Goal: Task Accomplishment & Management: Manage account settings

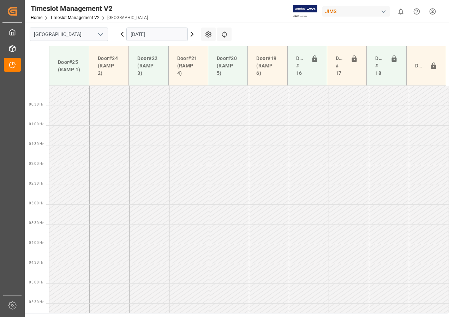
scroll to position [604, 0]
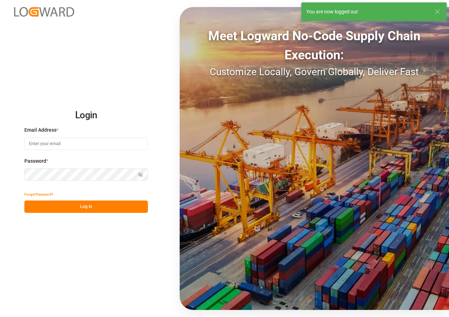
type input "[EMAIL_ADDRESS][DOMAIN_NAME]"
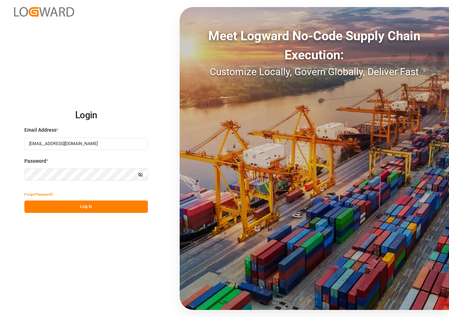
drag, startPoint x: 77, startPoint y: 207, endPoint x: 74, endPoint y: 199, distance: 8.4
click at [77, 205] on button "Log In" at bounding box center [86, 207] width 124 height 12
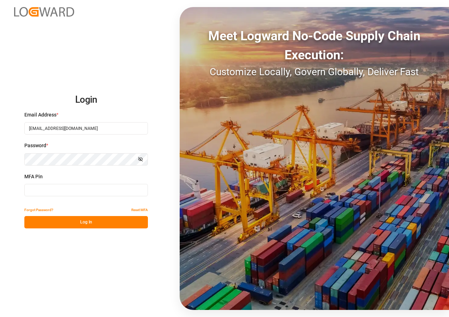
click at [62, 190] on input at bounding box center [86, 190] width 124 height 12
type input "653353"
click at [66, 221] on button "Log In" at bounding box center [86, 222] width 124 height 12
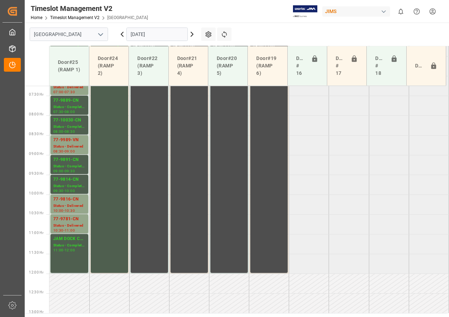
scroll to position [287, 0]
click at [122, 36] on icon at bounding box center [122, 34] width 8 height 8
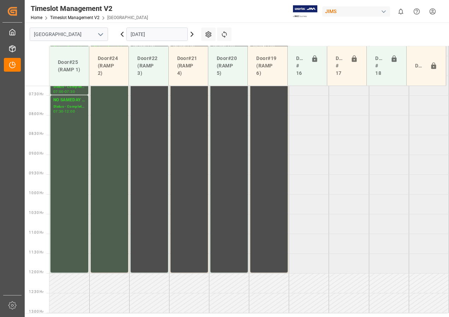
click at [191, 36] on icon at bounding box center [192, 34] width 2 height 4
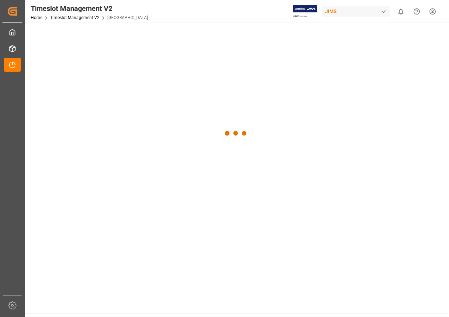
click at [191, 36] on div at bounding box center [236, 134] width 423 height 222
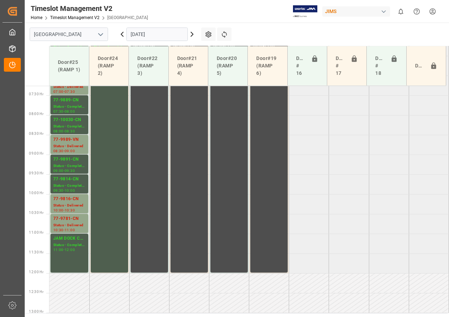
click at [191, 33] on icon at bounding box center [192, 34] width 8 height 8
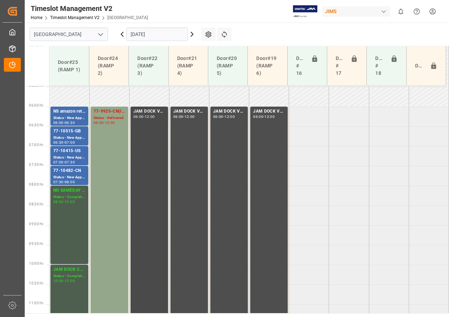
scroll to position [252, 0]
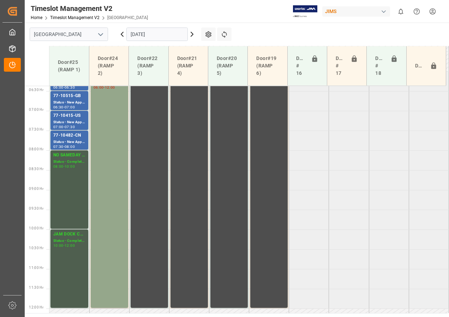
click at [192, 34] on icon at bounding box center [192, 34] width 8 height 8
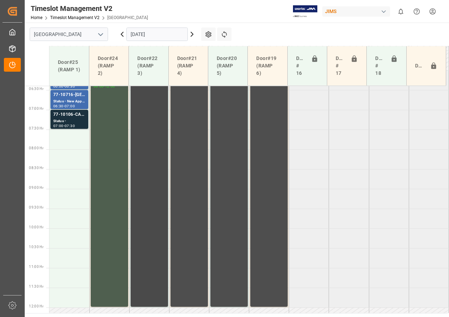
scroll to position [217, 0]
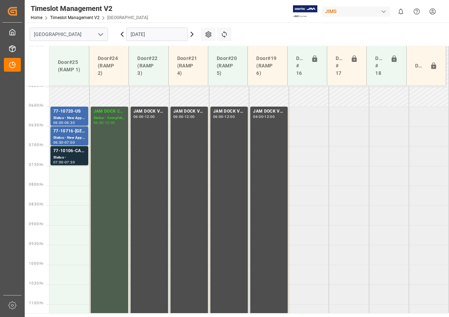
click at [191, 34] on icon at bounding box center [192, 34] width 8 height 8
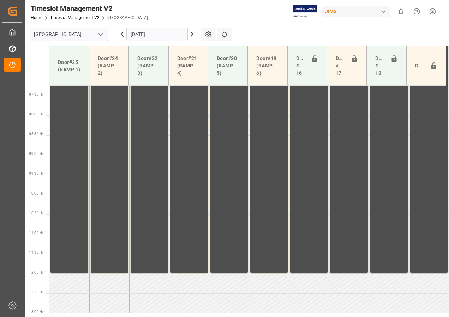
scroll to position [287, 0]
click at [123, 33] on icon at bounding box center [122, 34] width 2 height 4
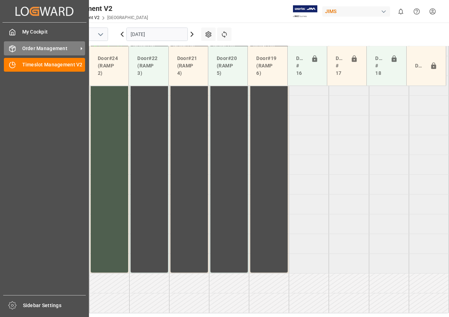
click at [29, 46] on span "Order Management" at bounding box center [50, 48] width 56 height 7
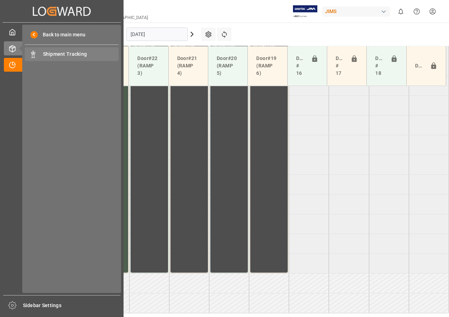
click at [44, 54] on span "Shipment Tracking" at bounding box center [81, 54] width 76 height 7
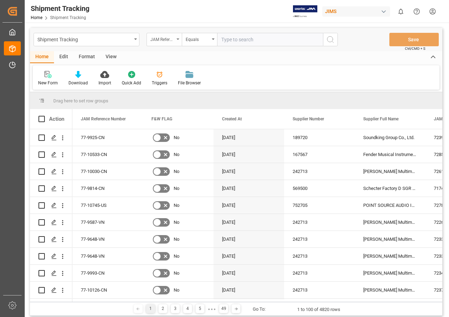
click at [178, 38] on div "JAM Reference Number" at bounding box center [164, 39] width 35 height 13
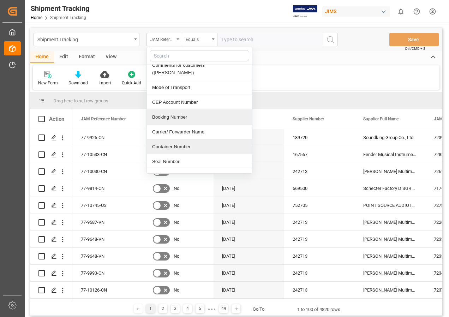
scroll to position [212, 0]
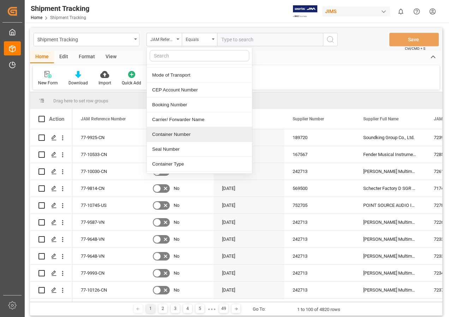
click at [178, 127] on div "Container Number" at bounding box center [199, 134] width 105 height 15
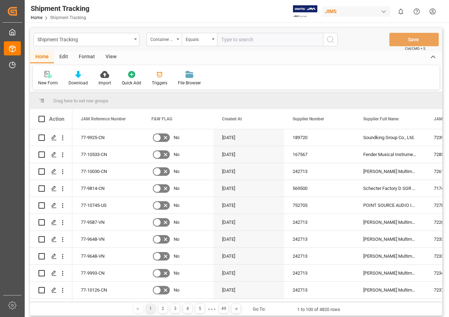
click at [109, 53] on div "View" at bounding box center [111, 57] width 22 height 12
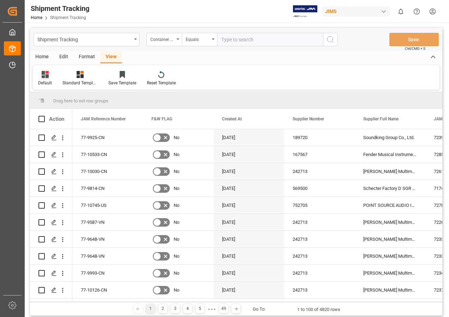
click at [39, 75] on div at bounding box center [45, 74] width 14 height 7
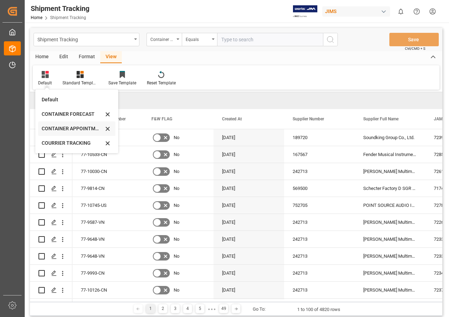
click at [59, 127] on div "CONTAINER APPOINTMENT" at bounding box center [73, 128] width 62 height 7
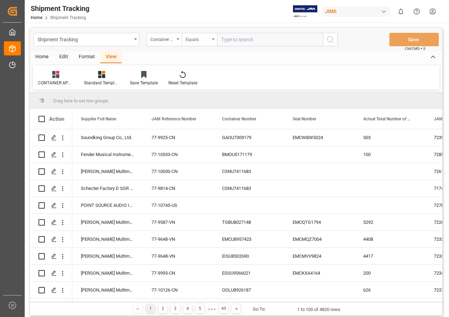
click at [212, 40] on icon "open menu" at bounding box center [213, 39] width 3 height 1
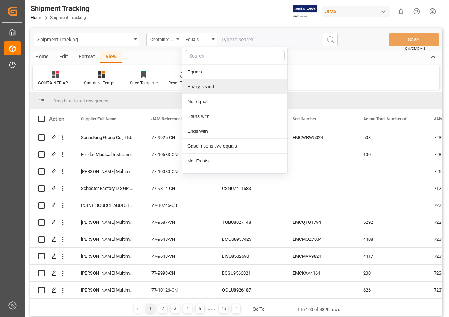
drag, startPoint x: 201, startPoint y: 89, endPoint x: 188, endPoint y: 87, distance: 12.5
click at [200, 89] on div "Fuzzy search" at bounding box center [234, 87] width 105 height 15
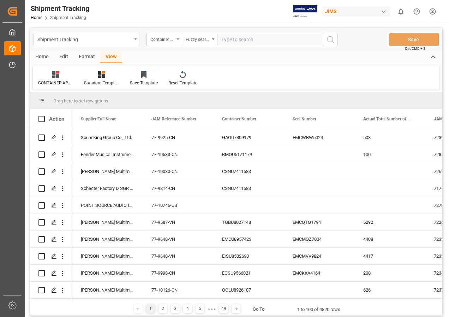
click at [229, 39] on input "text" at bounding box center [270, 39] width 106 height 13
paste input "EGSU9566021"
type input "EGSU9566021"
click at [328, 40] on icon "search button" at bounding box center [331, 39] width 8 height 8
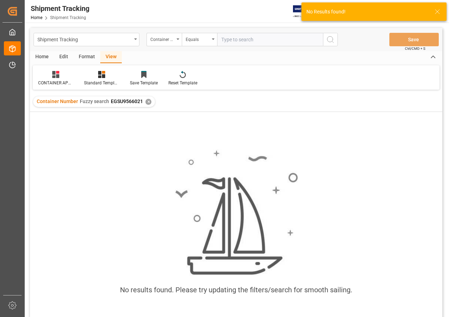
click at [229, 42] on input "text" at bounding box center [270, 39] width 106 height 13
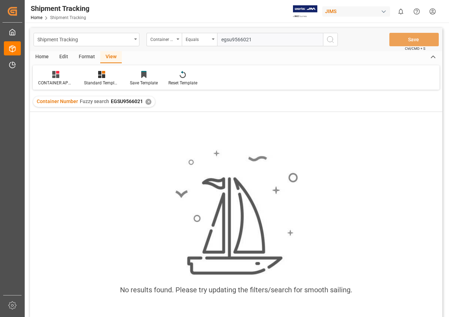
type input "egsu9566021"
click at [147, 101] on div "✕" at bounding box center [149, 102] width 6 height 6
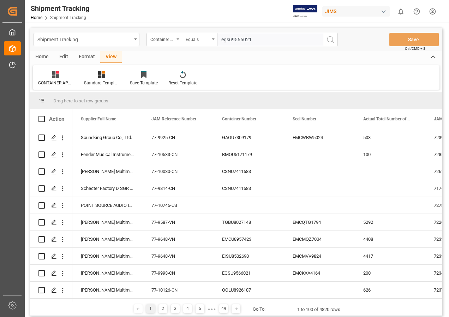
click at [327, 39] on icon "search button" at bounding box center [331, 39] width 8 height 8
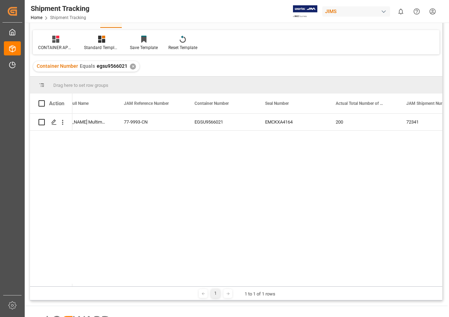
scroll to position [0, 13]
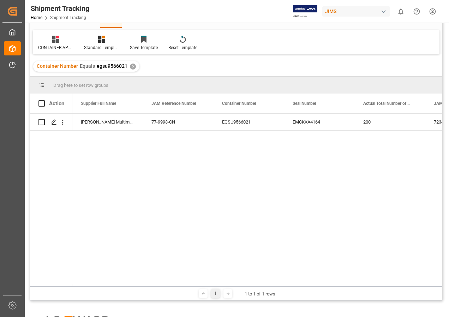
click at [128, 64] on div "Container Number Equals egsu9566021 ✕" at bounding box center [86, 66] width 106 height 11
click at [133, 65] on div "✕" at bounding box center [133, 67] width 6 height 6
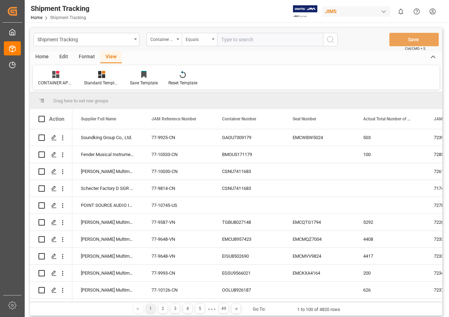
click at [213, 39] on icon "open menu" at bounding box center [213, 39] width 3 height 1
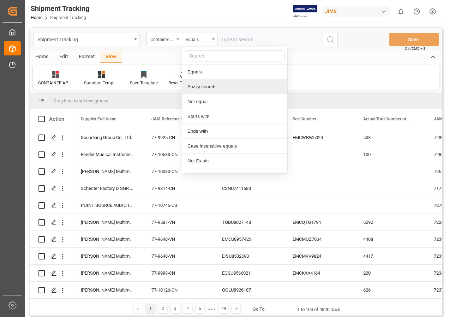
click at [202, 87] on div "Fuzzy search" at bounding box center [234, 87] width 105 height 15
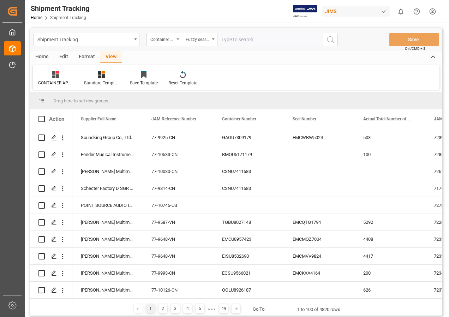
click at [237, 39] on input "text" at bounding box center [270, 39] width 106 height 13
paste input "EISU8502690"
type input "EISU8502690"
click at [329, 39] on icon "search button" at bounding box center [331, 39] width 8 height 8
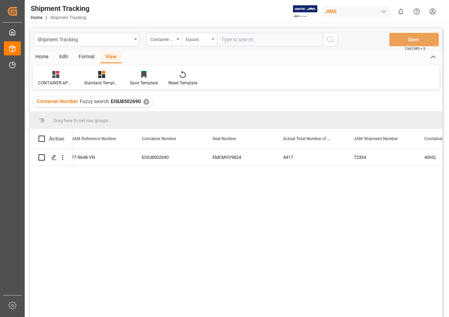
click at [212, 38] on div "Equals" at bounding box center [199, 39] width 35 height 13
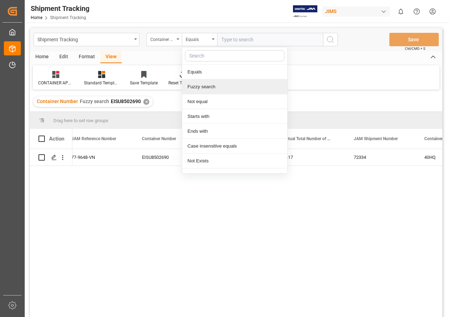
click at [196, 87] on div "Fuzzy search" at bounding box center [234, 87] width 105 height 15
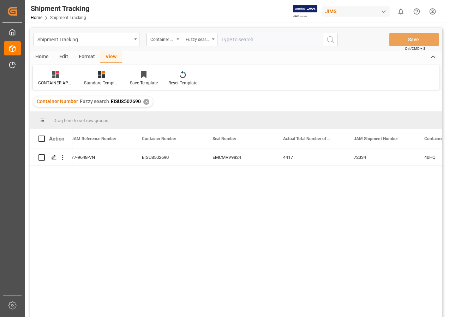
click at [144, 101] on div "✕" at bounding box center [146, 102] width 6 height 6
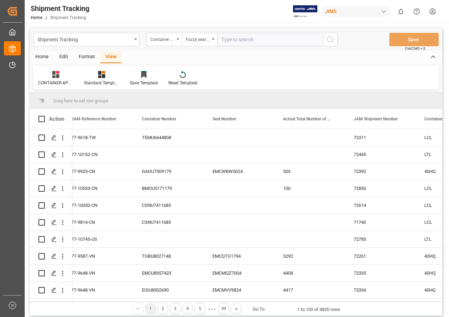
click at [236, 41] on input "text" at bounding box center [270, 39] width 106 height 13
paste input "EMCU8957423"
type input "EMCU8957423"
click at [332, 37] on circle "search button" at bounding box center [331, 39] width 6 height 6
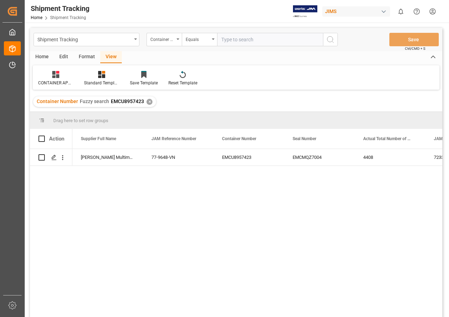
click at [239, 39] on input "text" at bounding box center [270, 39] width 106 height 13
click at [149, 101] on div "✕" at bounding box center [150, 102] width 6 height 6
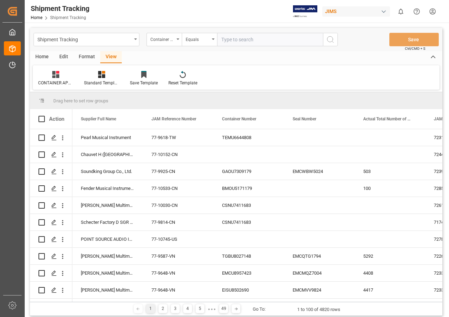
click at [224, 41] on input "text" at bounding box center [270, 39] width 106 height 13
paste input "TGBU8027148"
type input "TGBU8027148"
click at [329, 39] on icon "search button" at bounding box center [331, 39] width 8 height 8
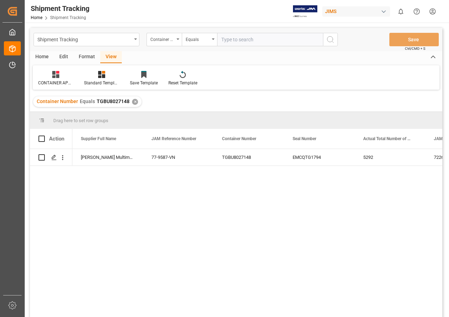
click at [132, 100] on div "✕" at bounding box center [135, 102] width 6 height 6
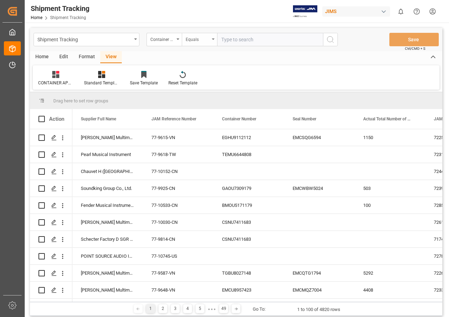
click at [211, 37] on div "Equals" at bounding box center [199, 39] width 35 height 13
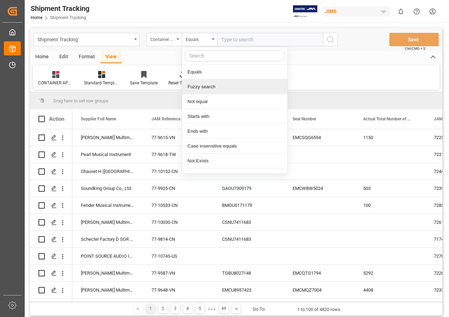
click at [202, 87] on div "Fuzzy search" at bounding box center [234, 87] width 105 height 15
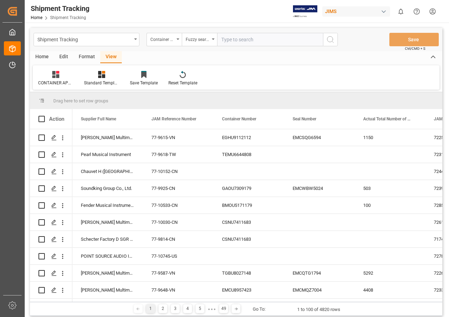
click at [227, 41] on input "text" at bounding box center [270, 39] width 106 height 13
paste input "EISU8502690"
type input "EISU8502690"
click at [329, 40] on icon "search button" at bounding box center [331, 39] width 8 height 8
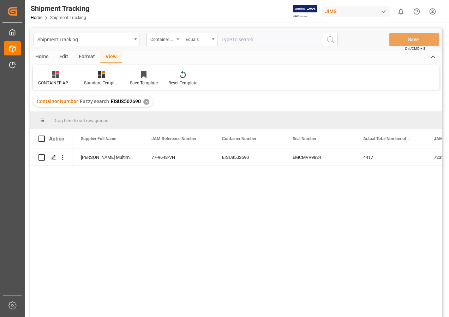
click at [143, 101] on div "✕" at bounding box center [146, 102] width 6 height 6
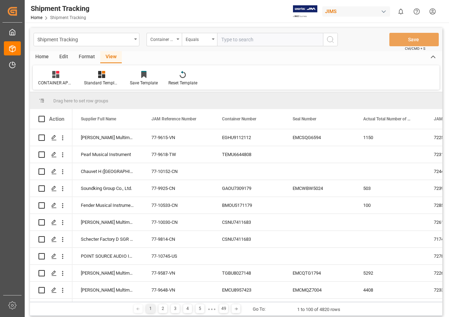
click at [232, 40] on input "text" at bounding box center [270, 39] width 106 height 13
paste input "EISU8502690"
type input "EISU8502690"
click at [329, 40] on icon "search button" at bounding box center [331, 39] width 8 height 8
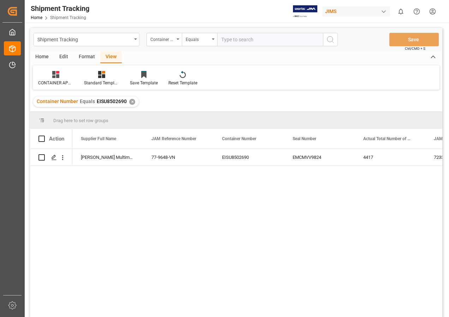
click at [133, 100] on div "✕" at bounding box center [132, 102] width 6 height 6
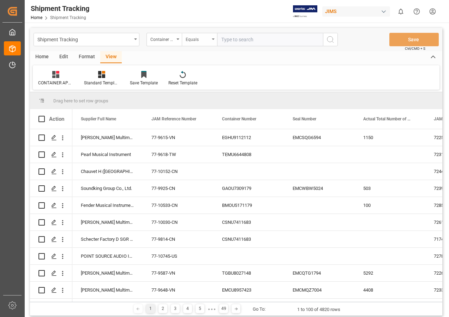
click at [213, 39] on icon "open menu" at bounding box center [213, 39] width 3 height 1
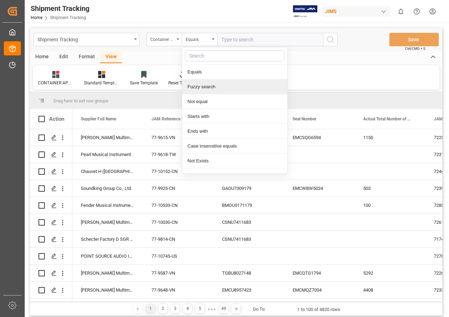
click at [204, 87] on div "Fuzzy search" at bounding box center [234, 87] width 105 height 15
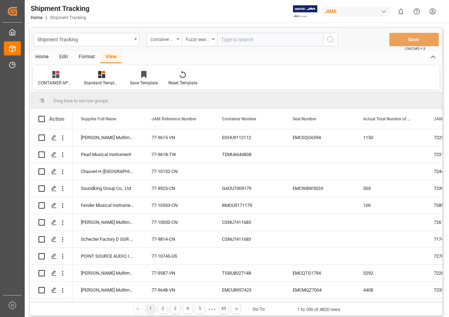
click at [227, 42] on input "text" at bounding box center [270, 39] width 106 height 13
paste input "EMCU8957423"
type input "EMCU8957423"
click at [328, 39] on icon "search button" at bounding box center [331, 39] width 8 height 8
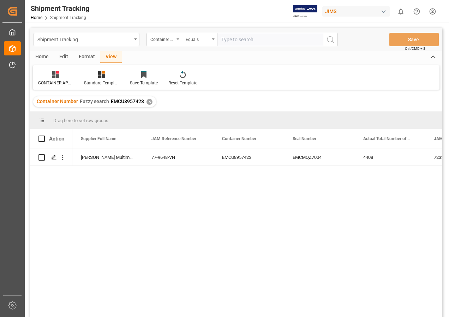
click at [148, 101] on div "✕" at bounding box center [150, 102] width 6 height 6
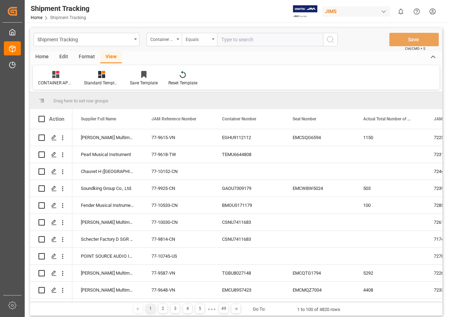
click at [213, 37] on div "Equals" at bounding box center [199, 39] width 35 height 13
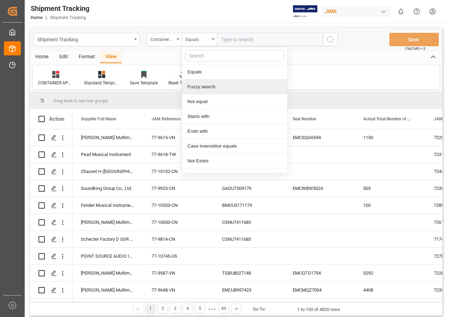
drag, startPoint x: 205, startPoint y: 87, endPoint x: 232, endPoint y: 49, distance: 46.5
click at [205, 87] on div "Fuzzy search" at bounding box center [234, 87] width 105 height 15
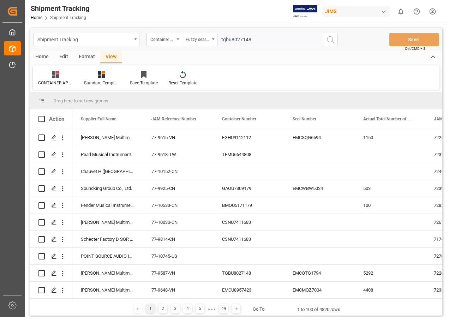
type input "tgbu8027148"
click at [328, 39] on icon "search button" at bounding box center [331, 39] width 8 height 8
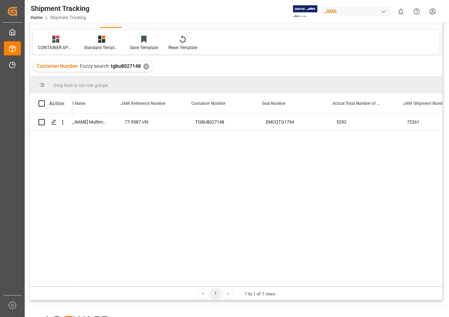
scroll to position [0, 33]
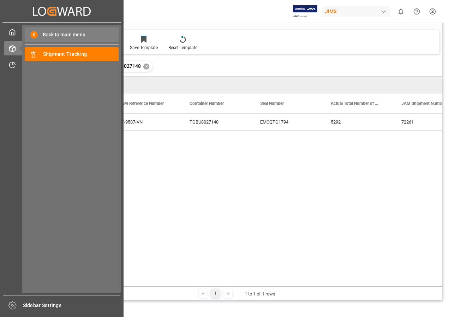
click at [60, 35] on span "Back to main menu" at bounding box center [62, 34] width 48 height 7
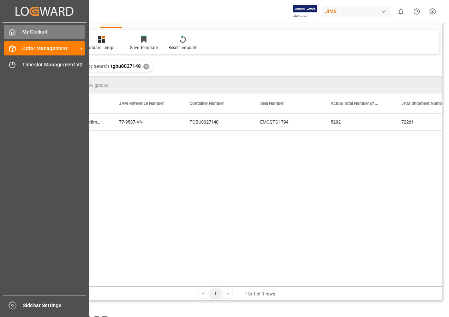
click at [41, 33] on span "My Cockpit" at bounding box center [53, 31] width 63 height 7
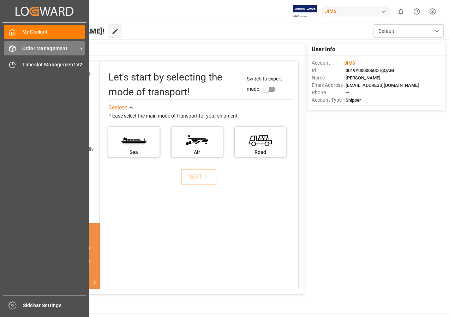
click at [42, 49] on span "Order Management" at bounding box center [50, 48] width 56 height 7
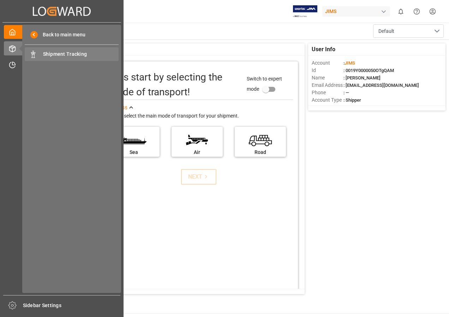
click at [66, 55] on span "Shipment Tracking" at bounding box center [81, 54] width 76 height 7
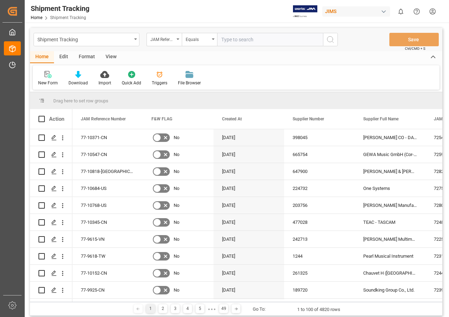
click at [109, 56] on div "View" at bounding box center [111, 57] width 22 height 12
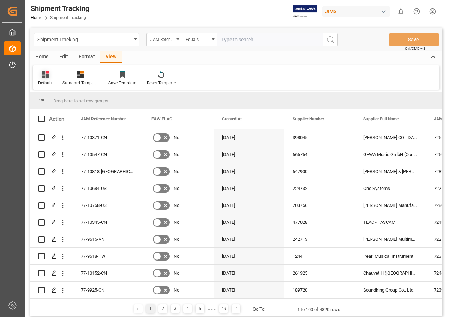
click at [46, 75] on icon at bounding box center [45, 74] width 7 height 7
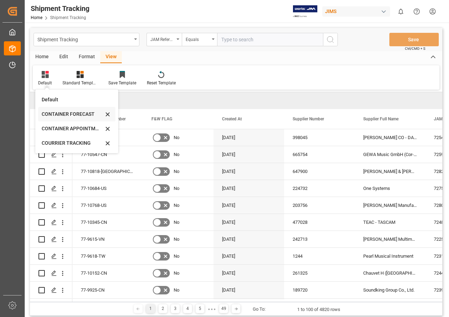
click at [55, 112] on div "CONTAINER FORECAST" at bounding box center [73, 114] width 62 height 7
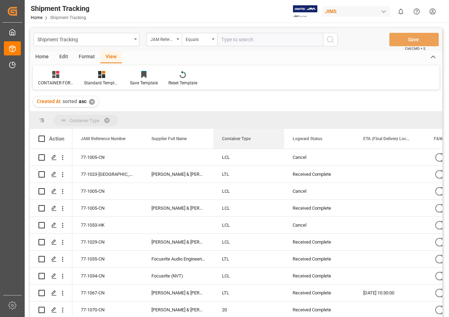
drag, startPoint x: 300, startPoint y: 138, endPoint x: 204, endPoint y: 118, distance: 97.8
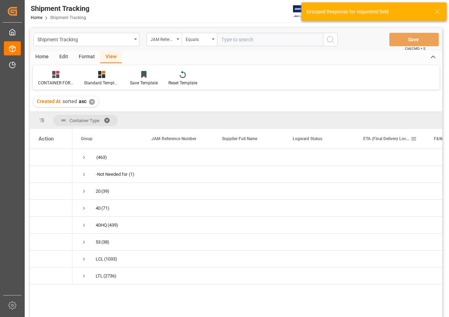
click at [384, 140] on span "ETA (Final Delivery Location)" at bounding box center [387, 138] width 47 height 5
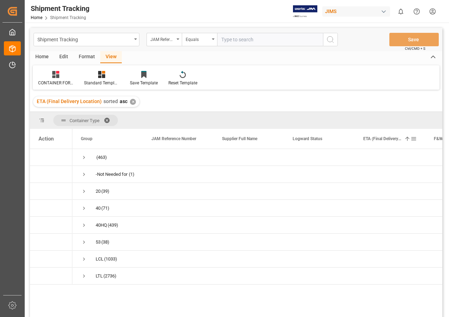
click at [402, 141] on div "ETA (Final Delivery Location) 1" at bounding box center [387, 139] width 47 height 20
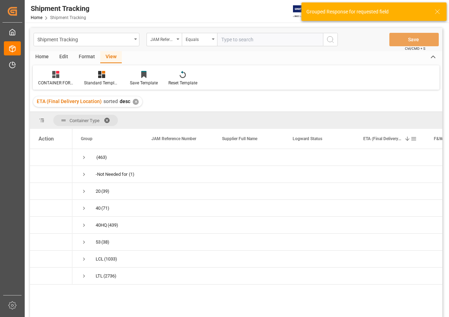
click at [402, 141] on div "ETA (Final Delivery Location) 1" at bounding box center [387, 139] width 47 height 20
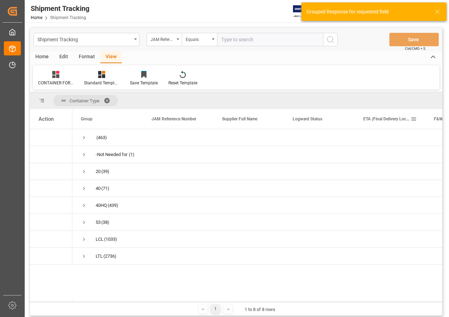
click at [415, 118] on span at bounding box center [414, 119] width 6 height 6
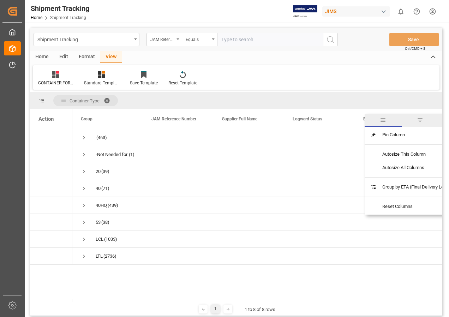
click at [422, 119] on span "filter" at bounding box center [420, 120] width 6 height 6
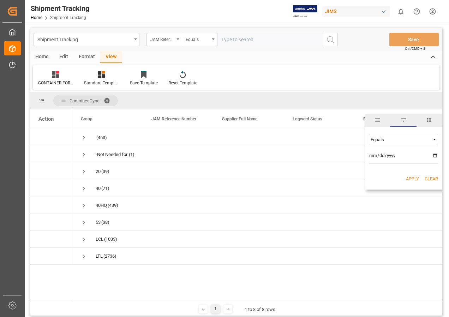
click at [434, 139] on span "Filtering operator" at bounding box center [435, 139] width 6 height 6
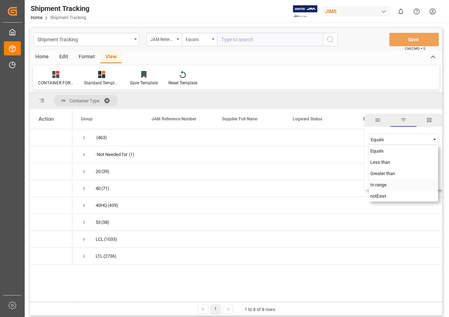
click at [384, 183] on span "In range" at bounding box center [379, 184] width 16 height 5
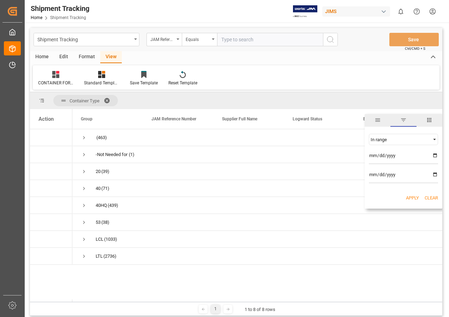
click at [434, 154] on input "date" at bounding box center [403, 157] width 69 height 14
type input "[DATE]"
click at [435, 174] on input "date" at bounding box center [403, 176] width 69 height 14
type input "[DATE]"
click at [411, 196] on button "Apply" at bounding box center [412, 198] width 13 height 7
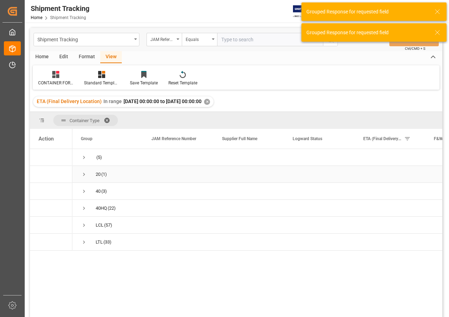
click at [84, 173] on span "Press SPACE to select this row." at bounding box center [84, 174] width 6 height 6
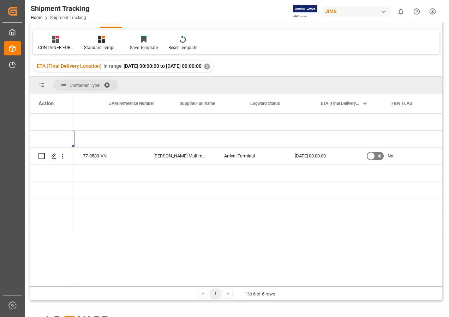
scroll to position [0, 22]
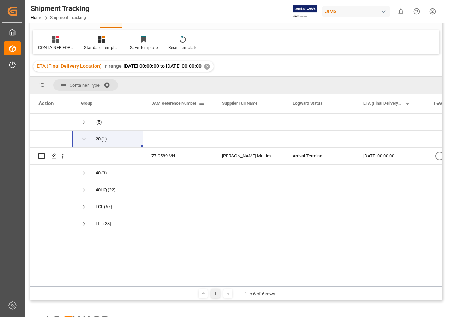
click at [205, 102] on span at bounding box center [202, 103] width 6 height 6
click at [41, 83] on span at bounding box center [42, 85] width 6 height 6
click at [41, 84] on span at bounding box center [42, 85] width 6 height 6
click at [43, 83] on span at bounding box center [42, 85] width 6 height 6
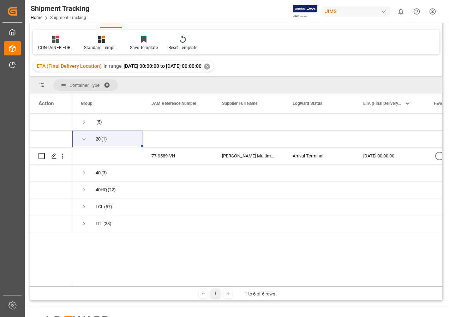
click at [43, 83] on span at bounding box center [42, 85] width 6 height 6
click at [85, 140] on span "Press SPACE to select this row." at bounding box center [84, 139] width 6 height 6
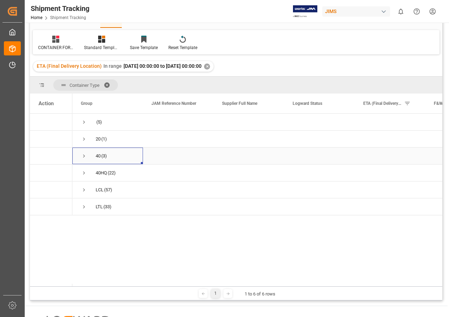
click at [83, 155] on span "Press SPACE to select this row." at bounding box center [84, 156] width 6 height 6
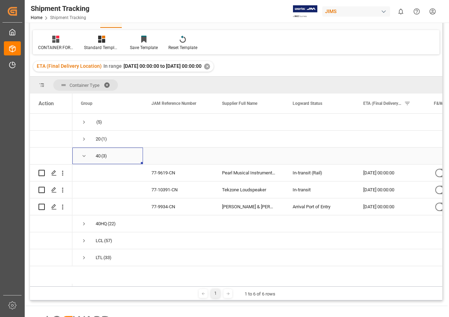
click at [83, 155] on span "Press SPACE to select this row." at bounding box center [84, 156] width 6 height 6
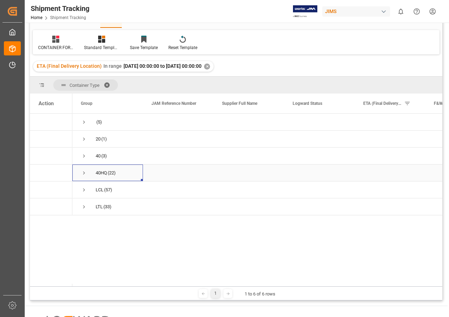
click at [84, 172] on span "Press SPACE to select this row." at bounding box center [84, 173] width 6 height 6
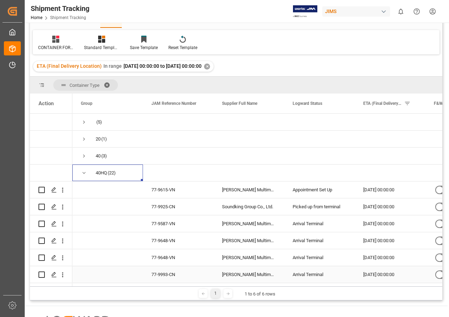
click at [42, 274] on input "Press Space to toggle row selection (unchecked)" at bounding box center [42, 275] width 6 height 6
checkbox input "true"
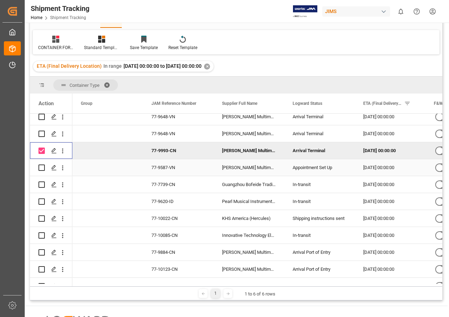
scroll to position [141, 0]
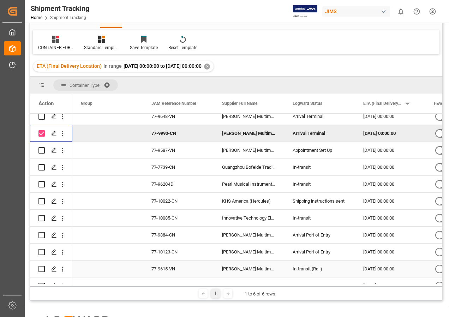
click at [42, 267] on input "Press Space to toggle row selection (unchecked)" at bounding box center [42, 269] width 6 height 6
checkbox input "true"
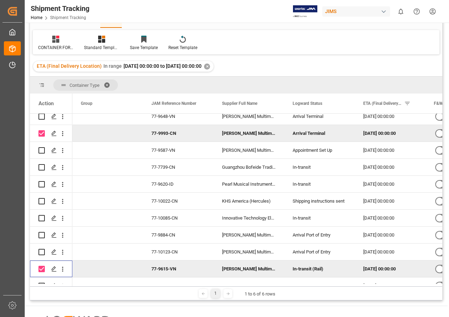
click at [42, 132] on input "Press Space to toggle row selection (checked)" at bounding box center [42, 133] width 6 height 6
checkbox input "false"
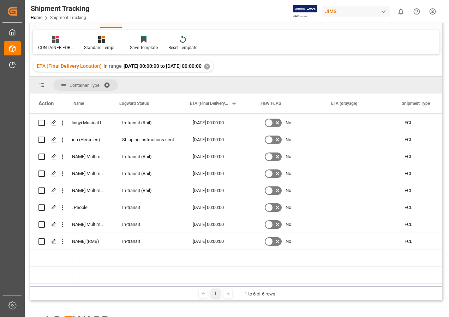
scroll to position [0, 182]
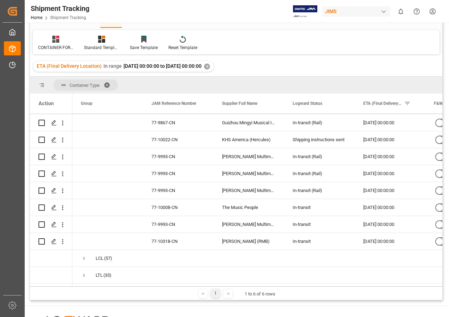
click at [108, 83] on span at bounding box center [109, 85] width 11 height 6
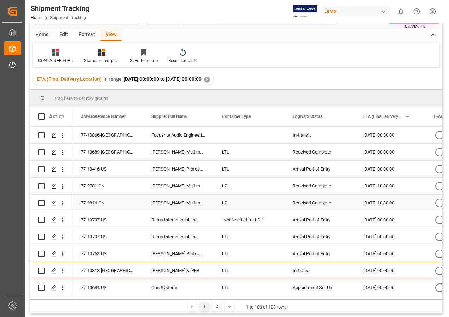
scroll to position [0, 0]
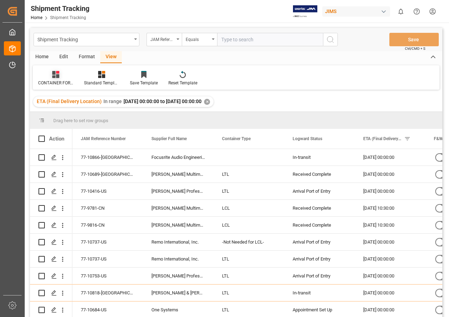
click at [54, 74] on icon at bounding box center [55, 74] width 7 height 7
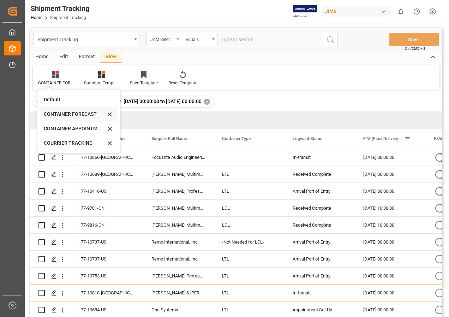
click at [72, 114] on div "CONTAINER FORECAST" at bounding box center [75, 114] width 62 height 7
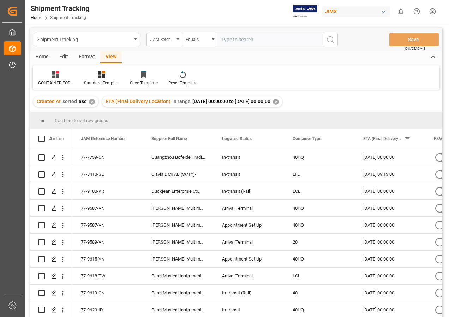
click at [42, 119] on span at bounding box center [42, 120] width 6 height 6
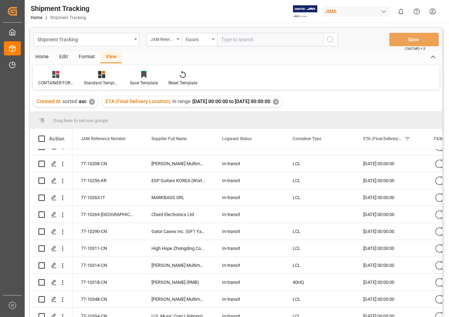
scroll to position [1528, 0]
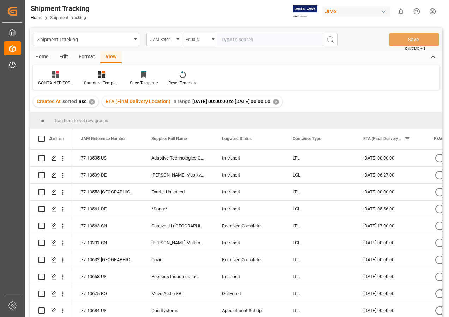
drag, startPoint x: 447, startPoint y: 296, endPoint x: 447, endPoint y: 227, distance: 69.3
click at [447, 215] on main "Shipment Tracking JAM Reference Number Equals Save Ctrl/CMD + S Home Edit Forma…" at bounding box center [236, 182] width 423 height 308
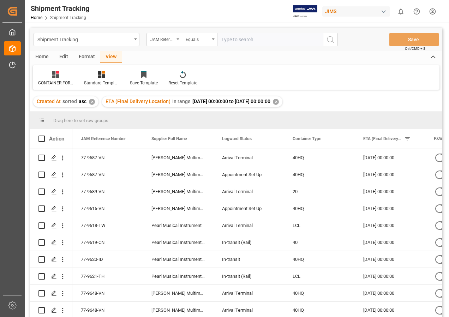
scroll to position [0, 0]
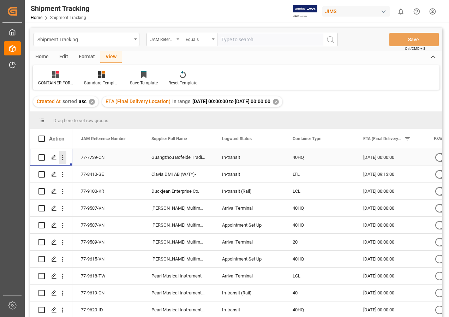
click at [64, 159] on icon "open menu" at bounding box center [62, 157] width 7 height 7
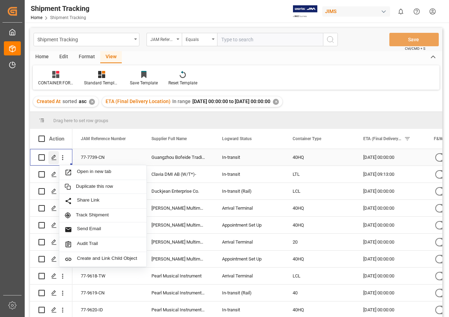
click at [53, 159] on icon "Press SPACE to select this row." at bounding box center [54, 158] width 6 height 6
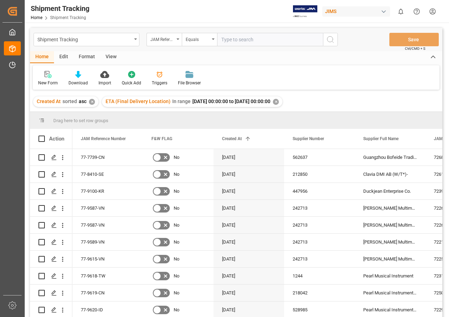
click at [107, 55] on div "View" at bounding box center [111, 57] width 22 height 12
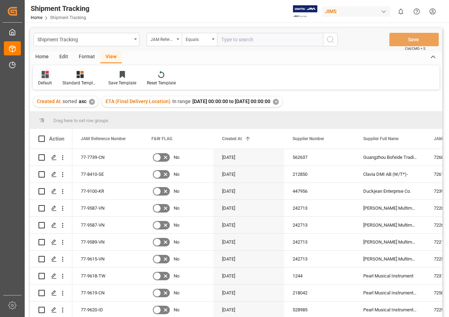
click at [45, 75] on icon at bounding box center [45, 74] width 7 height 7
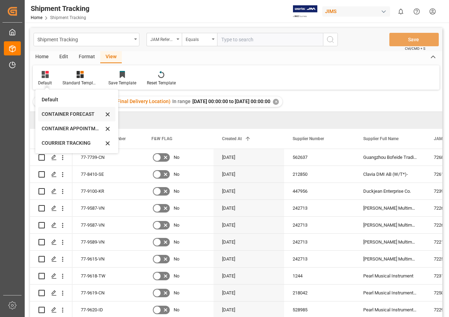
click at [57, 113] on div "CONTAINER FORECAST" at bounding box center [73, 114] width 62 height 7
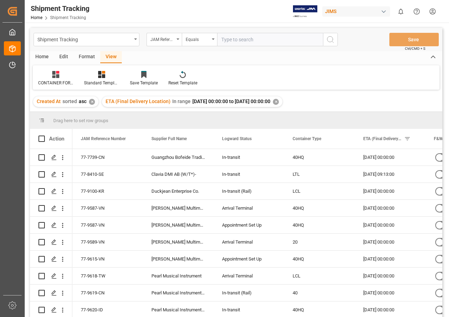
click at [92, 102] on div "✕" at bounding box center [92, 102] width 6 height 6
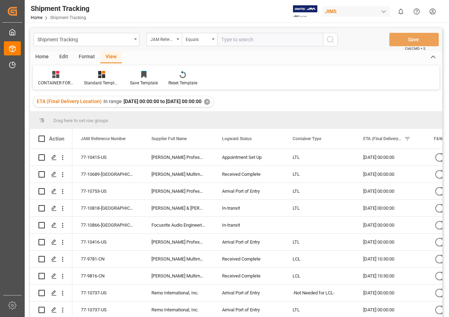
click at [210, 101] on div "✕" at bounding box center [207, 102] width 6 height 6
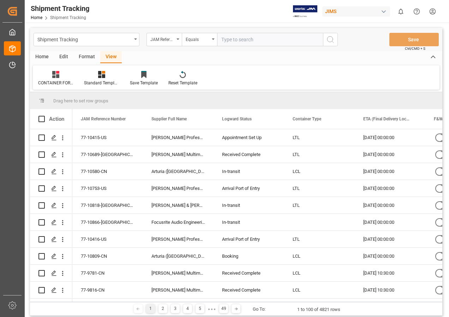
click at [106, 57] on div "View" at bounding box center [111, 57] width 22 height 12
click at [53, 72] on icon at bounding box center [55, 74] width 7 height 7
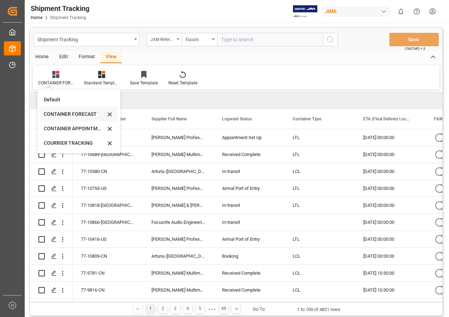
click at [57, 113] on div "CONTAINER FORECAST" at bounding box center [75, 114] width 62 height 7
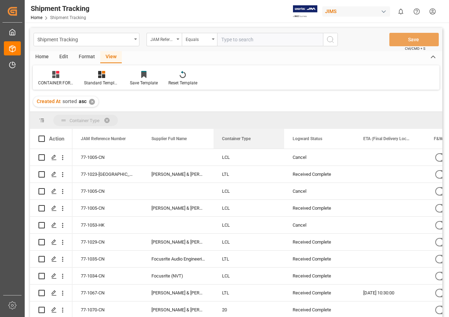
drag, startPoint x: 305, startPoint y: 137, endPoint x: 209, endPoint y: 119, distance: 97.4
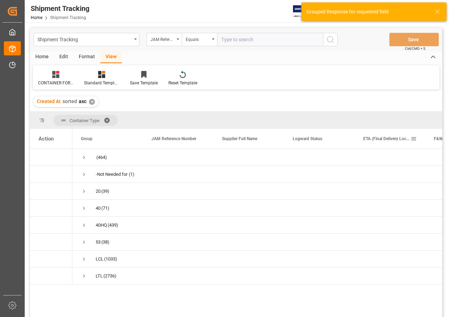
click at [386, 145] on div "ETA (Final Delivery Location)" at bounding box center [387, 139] width 47 height 20
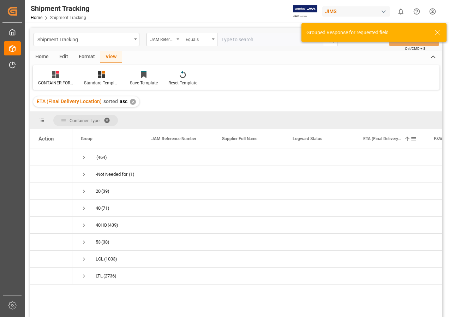
click at [416, 140] on span at bounding box center [414, 139] width 6 height 6
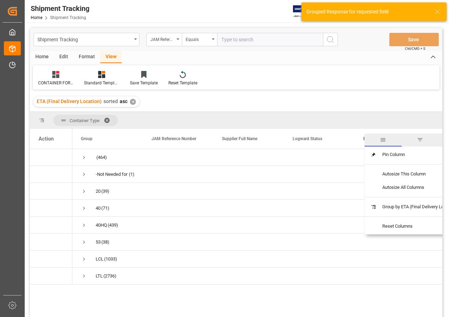
click at [421, 139] on span "filter" at bounding box center [420, 140] width 6 height 6
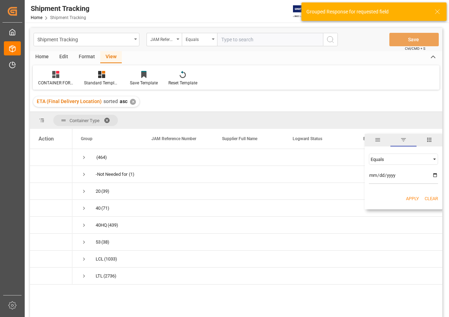
click at [434, 159] on span "Filtering operator" at bounding box center [435, 159] width 6 height 6
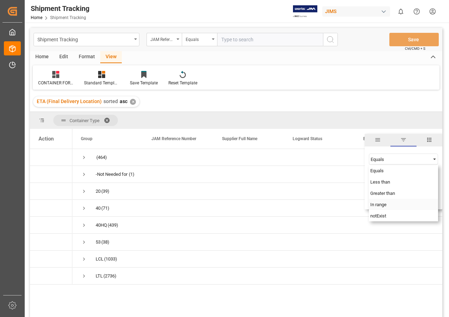
click at [386, 205] on span "In range" at bounding box center [379, 204] width 16 height 5
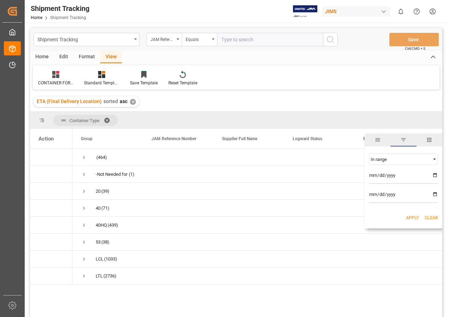
click at [435, 174] on input "date" at bounding box center [403, 177] width 69 height 14
type input "[DATE]"
click at [435, 194] on input "date" at bounding box center [403, 196] width 69 height 14
type input "[DATE]"
click at [409, 217] on button "Apply" at bounding box center [412, 217] width 13 height 7
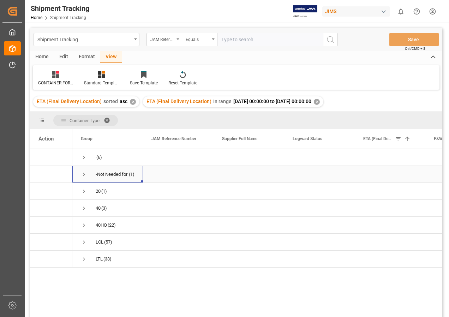
click at [84, 173] on span "Press SPACE to select this row." at bounding box center [84, 174] width 6 height 6
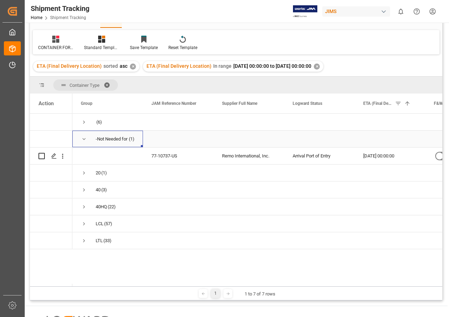
click at [83, 140] on span "Press SPACE to select this row." at bounding box center [84, 139] width 6 height 6
click at [82, 121] on span "Press SPACE to select this row." at bounding box center [84, 122] width 6 height 6
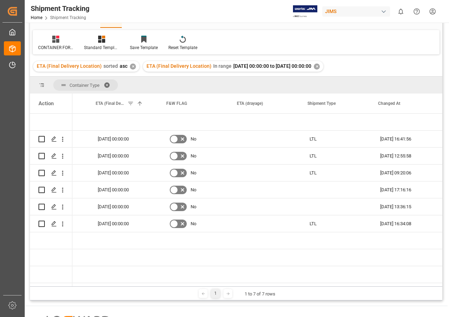
scroll to position [0, 150]
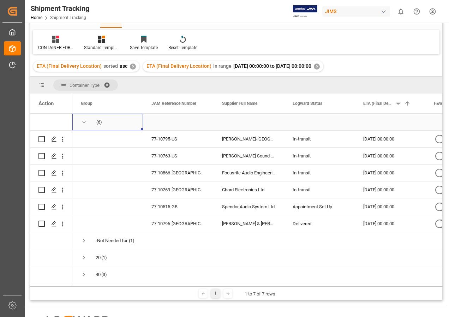
click at [82, 123] on span "Press SPACE to select this row." at bounding box center [84, 122] width 6 height 6
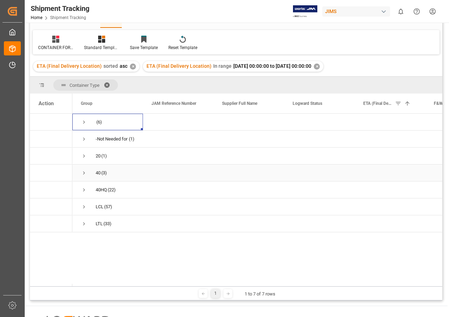
click at [84, 173] on span "Press SPACE to select this row." at bounding box center [84, 173] width 6 height 6
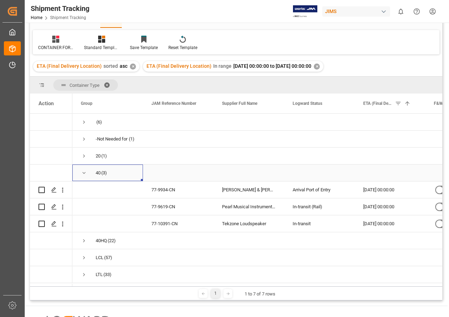
click at [82, 173] on span "Press SPACE to select this row." at bounding box center [84, 173] width 6 height 6
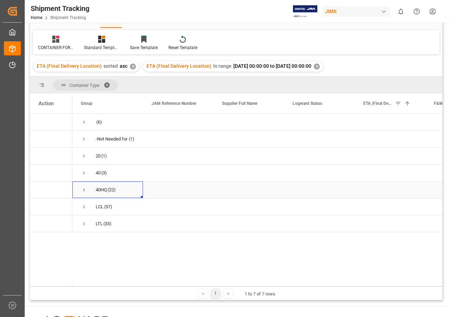
click at [83, 189] on span "Press SPACE to select this row." at bounding box center [84, 190] width 6 height 6
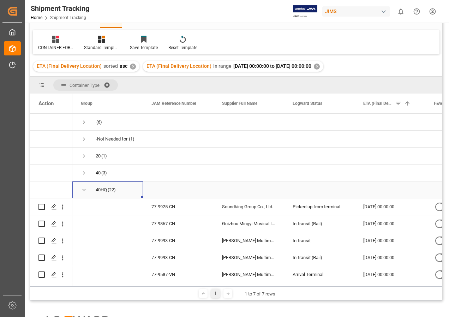
click at [85, 190] on span "Press SPACE to select this row." at bounding box center [84, 190] width 6 height 6
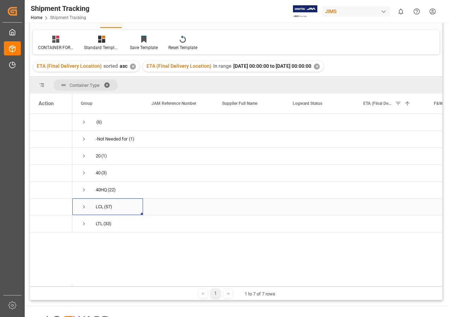
click at [83, 207] on span "Press SPACE to select this row." at bounding box center [84, 207] width 6 height 6
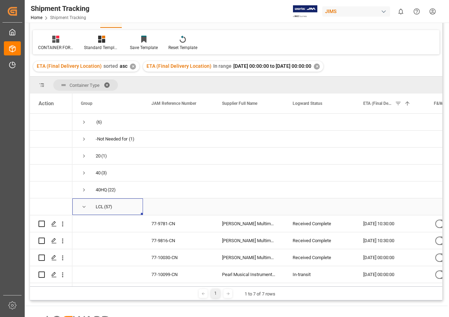
click at [83, 206] on span "Press SPACE to select this row." at bounding box center [84, 207] width 6 height 6
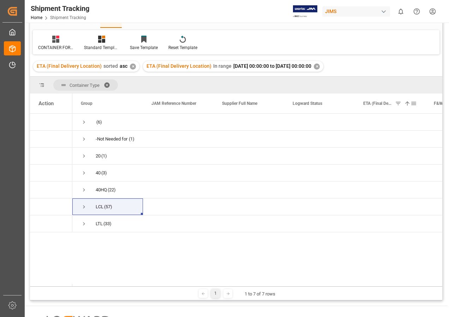
click at [408, 104] on span at bounding box center [408, 103] width 6 height 6
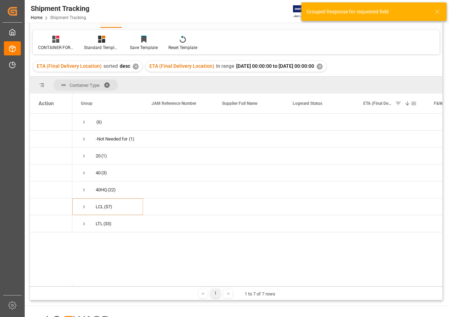
click at [408, 104] on span at bounding box center [408, 103] width 6 height 6
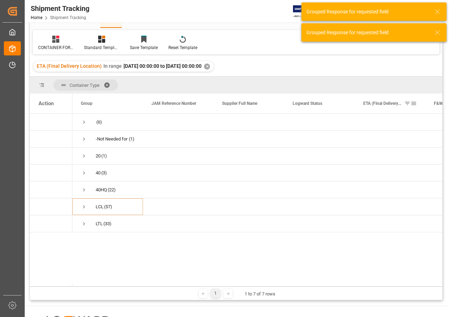
click at [415, 103] on span at bounding box center [414, 103] width 6 height 6
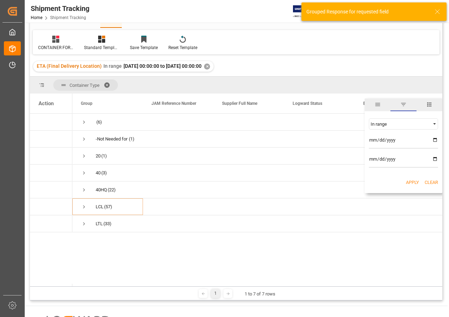
click at [435, 139] on input "[DATE]" at bounding box center [403, 142] width 69 height 14
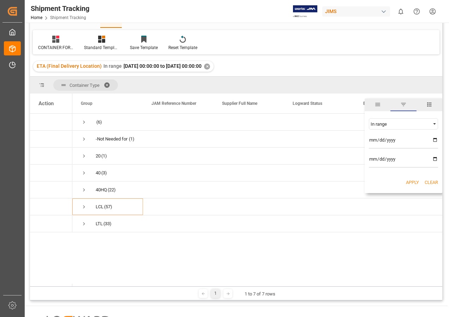
type input "2025-08-01"
click at [413, 181] on button "Apply" at bounding box center [412, 182] width 13 height 7
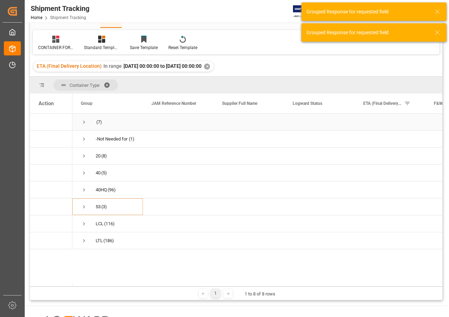
click at [82, 123] on span "Press SPACE to select this row." at bounding box center [84, 122] width 6 height 6
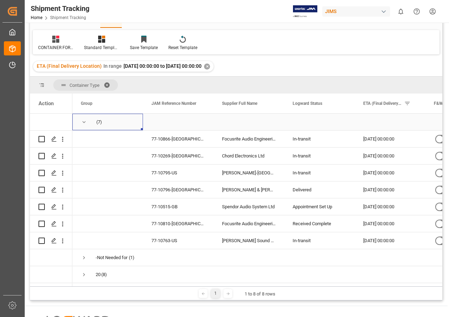
click at [83, 121] on span "Press SPACE to select this row." at bounding box center [84, 122] width 6 height 6
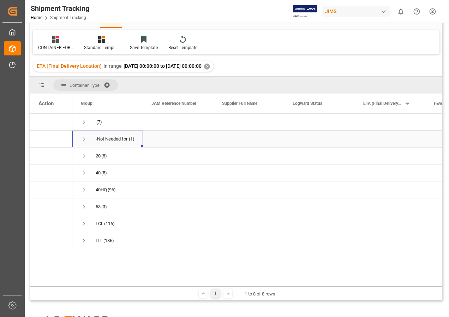
click at [83, 138] on span "Press SPACE to select this row." at bounding box center [84, 139] width 6 height 6
click at [82, 139] on span "Press SPACE to select this row." at bounding box center [84, 139] width 6 height 6
click at [83, 154] on span "Press SPACE to select this row." at bounding box center [84, 156] width 6 height 6
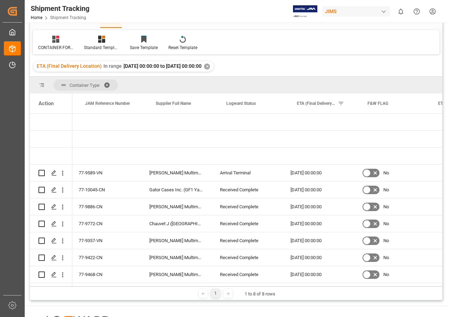
scroll to position [0, 81]
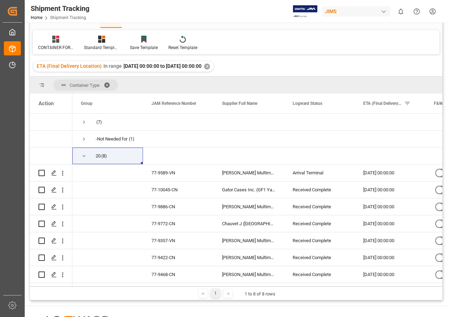
click at [210, 65] on div "✕" at bounding box center [207, 67] width 6 height 6
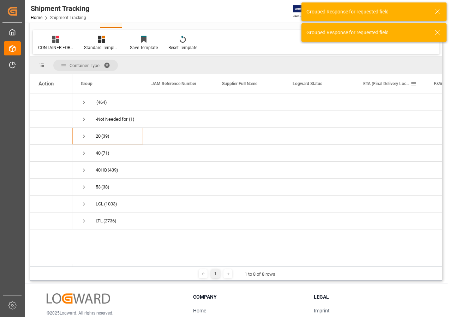
click at [418, 88] on div "ETA (Final Delivery Location)" at bounding box center [390, 84] width 71 height 20
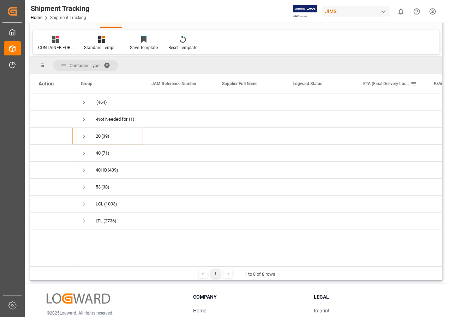
click at [414, 82] on span at bounding box center [414, 84] width 6 height 6
click at [434, 103] on span "Filtering operator" at bounding box center [435, 104] width 6 height 6
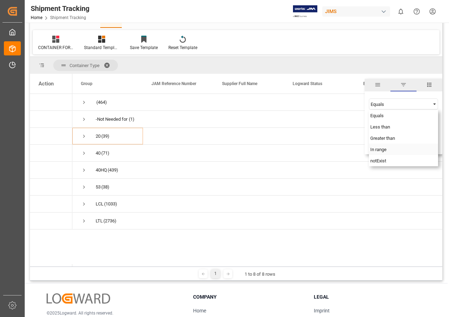
click at [383, 149] on span "In range" at bounding box center [379, 149] width 16 height 5
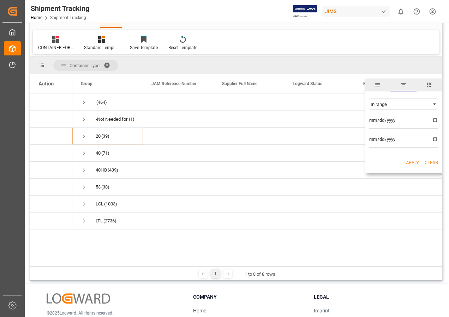
click at [433, 119] on input "date" at bounding box center [403, 122] width 69 height 14
type input "[DATE]"
click at [434, 139] on input "date" at bounding box center [403, 141] width 69 height 14
type input "[DATE]"
click at [413, 162] on button "Apply" at bounding box center [412, 162] width 13 height 7
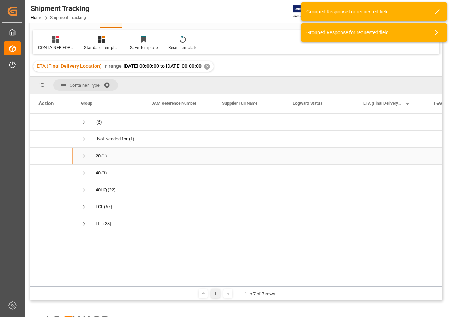
click at [83, 156] on span "Press SPACE to select this row." at bounding box center [84, 156] width 6 height 6
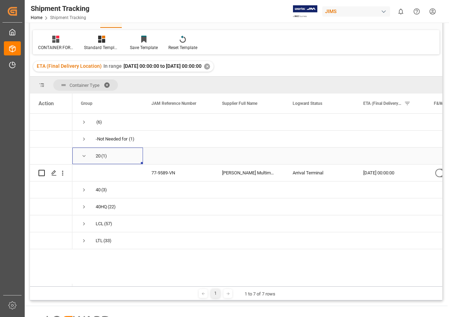
click at [83, 156] on span "Press SPACE to select this row." at bounding box center [84, 156] width 6 height 6
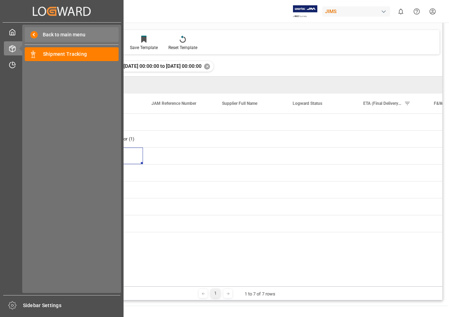
click at [62, 32] on span "Back to main menu" at bounding box center [62, 34] width 48 height 7
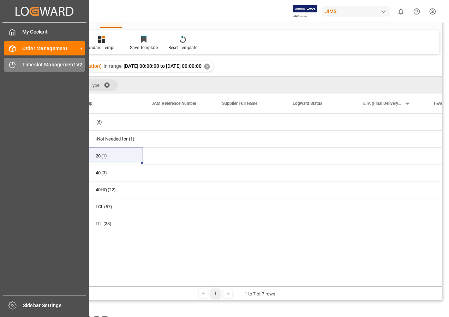
click at [53, 65] on span "Timeslot Management V2" at bounding box center [53, 64] width 63 height 7
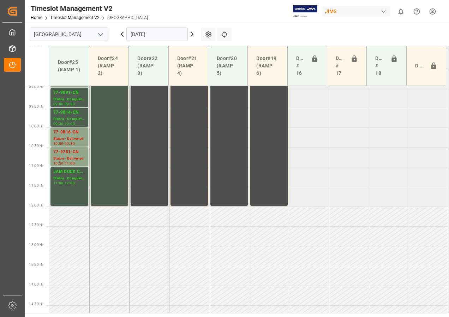
scroll to position [366, 0]
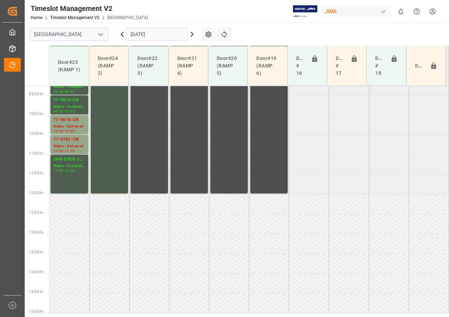
click at [192, 35] on icon at bounding box center [192, 34] width 8 height 8
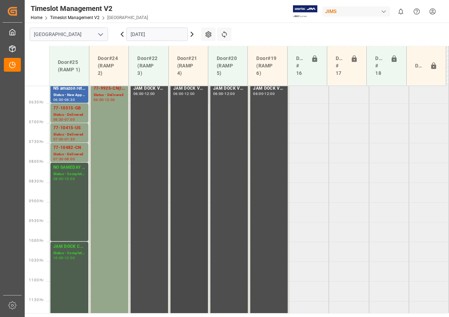
scroll to position [190, 0]
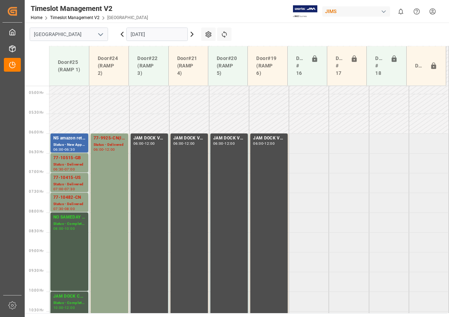
click at [192, 33] on icon at bounding box center [192, 34] width 2 height 4
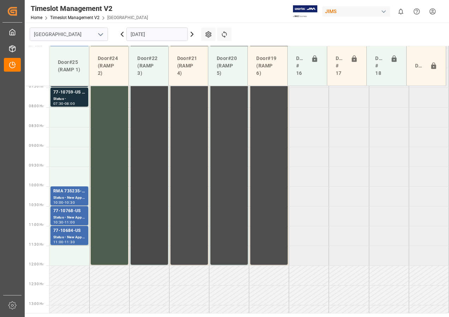
scroll to position [225, 0]
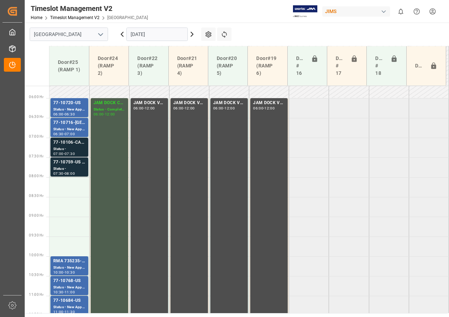
click at [64, 148] on div "Status -" at bounding box center [69, 149] width 32 height 6
click at [67, 165] on div "77-10759-US SHIPMEN#/M" at bounding box center [69, 162] width 32 height 7
click at [63, 267] on div "Status - New Appointment" at bounding box center [69, 268] width 32 height 6
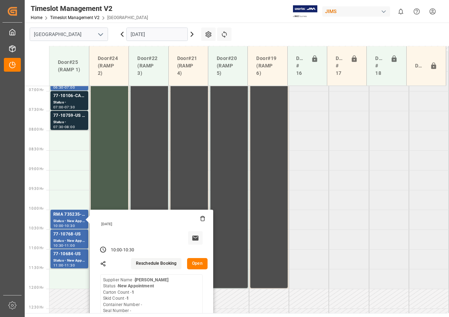
scroll to position [331, 0]
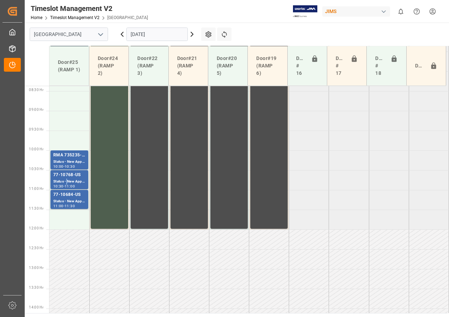
click at [67, 179] on div "Status - New Appointment" at bounding box center [69, 182] width 32 height 6
click at [72, 203] on div "Status - New Appointment" at bounding box center [69, 202] width 32 height 6
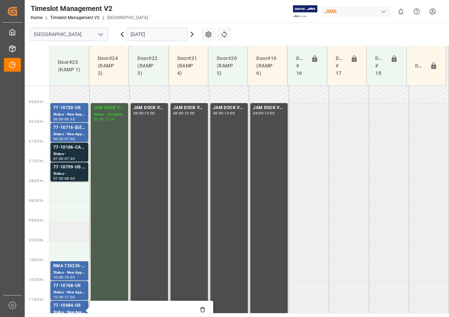
scroll to position [225, 0]
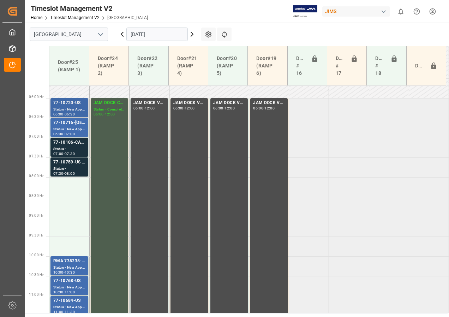
click at [82, 104] on div "77-10720-US" at bounding box center [69, 103] width 32 height 7
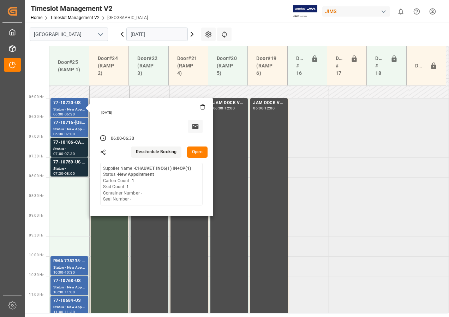
click at [197, 153] on button "Open" at bounding box center [197, 152] width 20 height 11
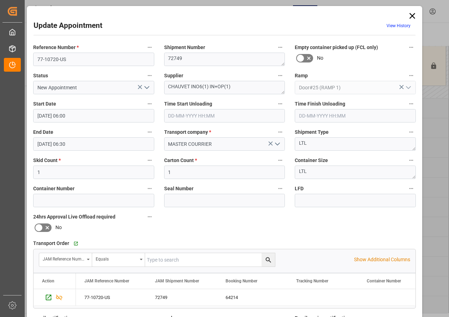
click at [67, 118] on input "05-09-2025 06:00" at bounding box center [93, 115] width 121 height 13
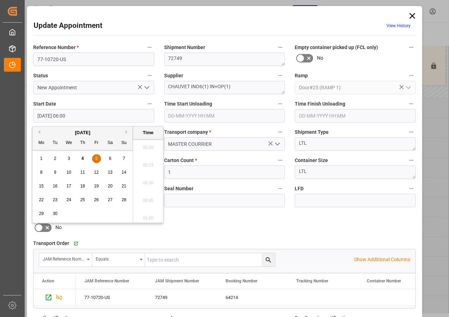
scroll to position [391, 0]
click at [95, 158] on span "5" at bounding box center [96, 158] width 2 height 5
click at [149, 181] on li "08:00" at bounding box center [148, 181] width 30 height 18
type input "05-09-2025 08:00"
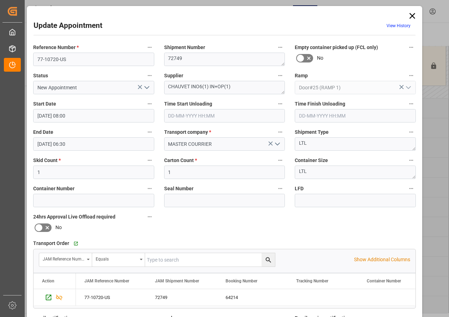
click at [57, 142] on input "05-09-2025 06:30" at bounding box center [93, 143] width 121 height 13
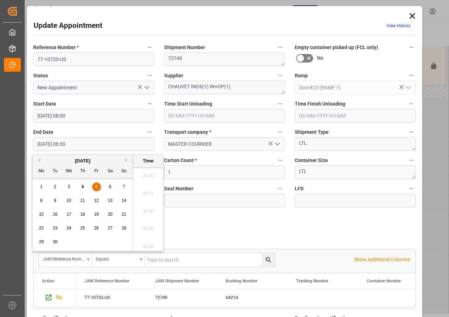
scroll to position [427, 0]
click at [96, 185] on span "5" at bounding box center [96, 186] width 2 height 5
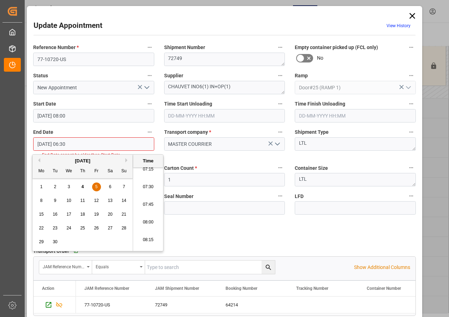
scroll to position [533, 0]
click at [148, 243] on li "08:30" at bounding box center [148, 245] width 30 height 18
type input "05-09-2025 08:30"
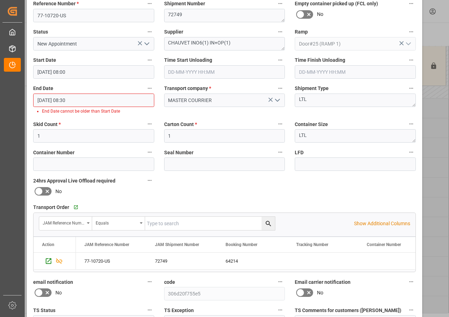
scroll to position [106, 0]
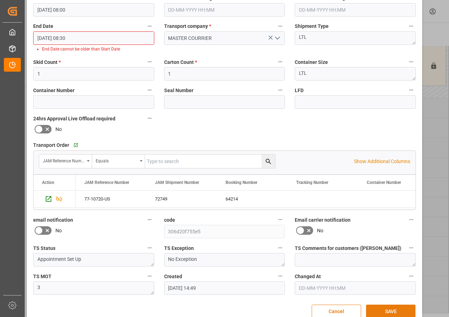
click at [388, 310] on button "SAVE" at bounding box center [390, 311] width 49 height 13
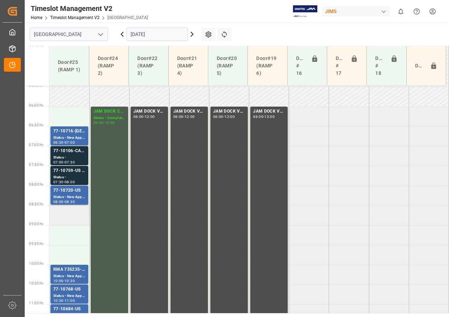
scroll to position [287, 0]
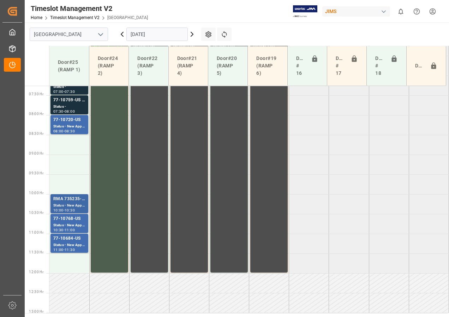
click at [63, 202] on div "RMA 735235-Y6" at bounding box center [69, 199] width 32 height 7
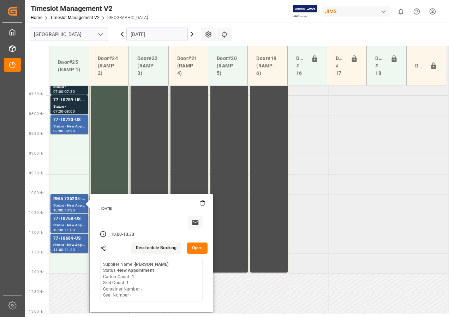
click at [195, 249] on button "Open" at bounding box center [197, 248] width 20 height 11
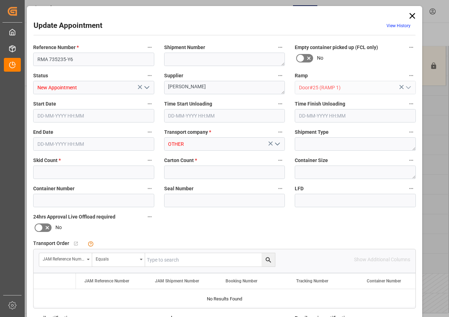
type input "1"
type input "05-09-2025 10:00"
type input "05-09-2025 10:30"
type input "04-09-2025 12:36"
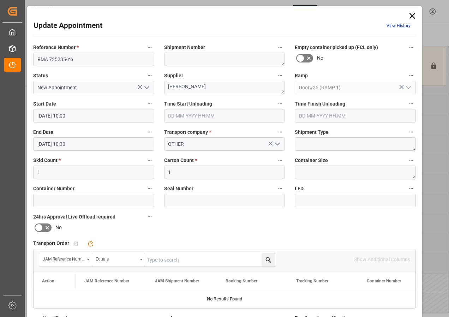
click at [70, 113] on input "05-09-2025 10:00" at bounding box center [93, 115] width 121 height 13
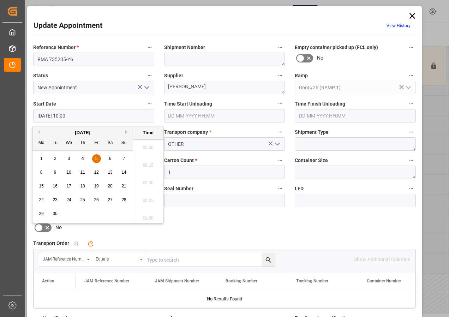
scroll to position [674, 0]
click at [95, 157] on span "5" at bounding box center [96, 158] width 2 height 5
click at [149, 145] on li "06:00" at bounding box center [148, 146] width 30 height 18
type input "05-09-2025 06:00"
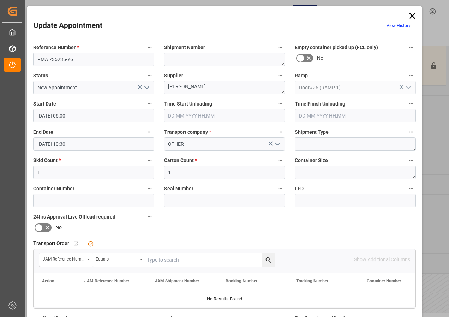
click at [56, 146] on input "05-09-2025 10:30" at bounding box center [93, 143] width 121 height 13
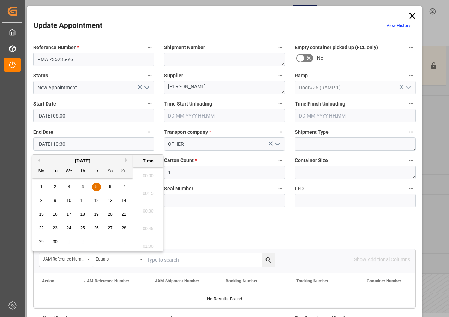
scroll to position [709, 0]
click at [97, 186] on span "5" at bounding box center [96, 186] width 2 height 5
click at [148, 169] on li "06:30" at bounding box center [148, 174] width 30 height 18
type input "05-09-2025 06:30"
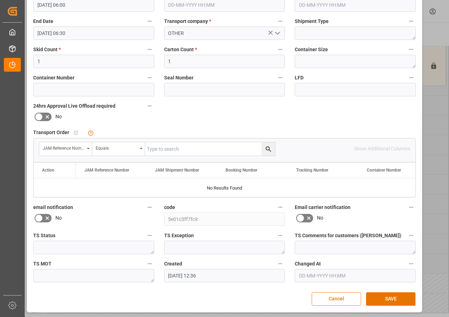
scroll to position [112, 0]
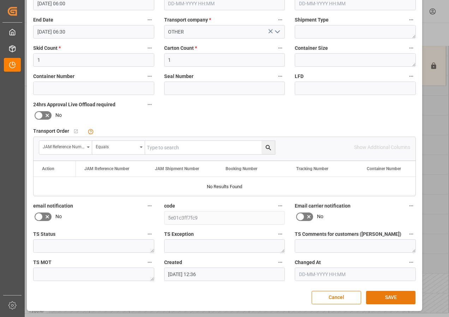
click at [391, 293] on button "SAVE" at bounding box center [390, 297] width 49 height 13
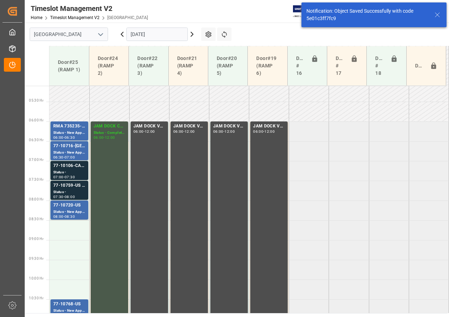
scroll to position [239, 0]
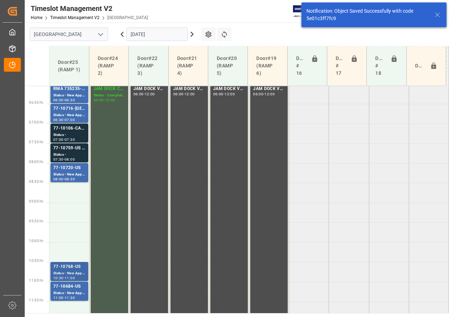
click at [65, 270] on div "77-10768-US" at bounding box center [69, 267] width 32 height 7
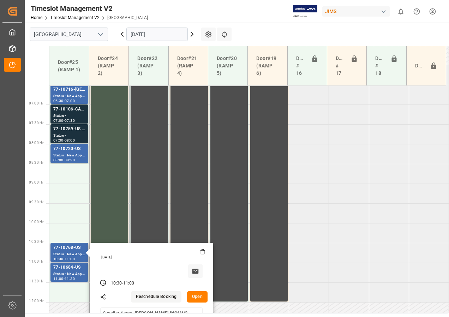
scroll to position [275, 0]
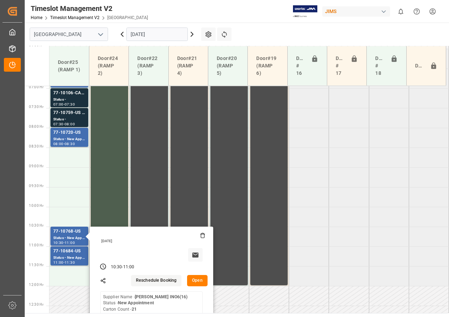
click at [192, 283] on button "Open" at bounding box center [197, 280] width 20 height 11
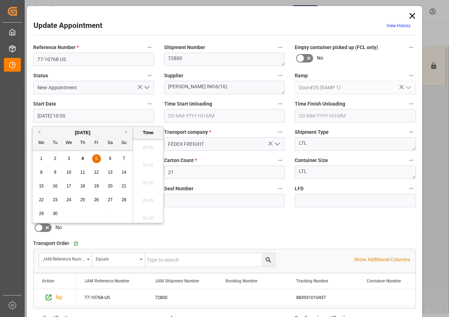
click at [60, 116] on input "05-09-2025 10:30" at bounding box center [93, 115] width 121 height 13
click at [94, 157] on div "5" at bounding box center [96, 159] width 9 height 8
click at [151, 181] on li "08:30" at bounding box center [148, 181] width 30 height 18
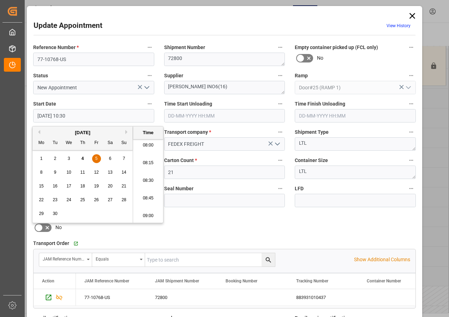
type input "05-09-2025 08:30"
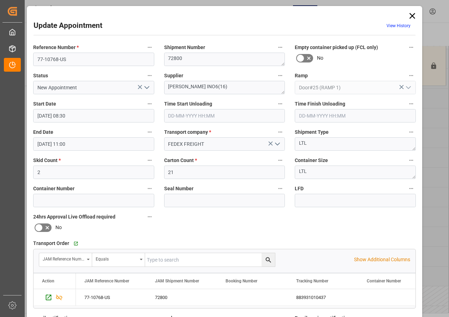
click at [63, 143] on input "05-09-2025 11:00" at bounding box center [93, 143] width 121 height 13
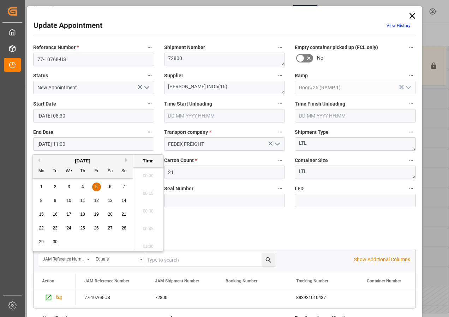
scroll to position [745, 0]
click at [96, 186] on span "5" at bounding box center [96, 186] width 2 height 5
click at [148, 173] on li "09:00" at bounding box center [148, 174] width 30 height 18
type input "05-09-2025 09:00"
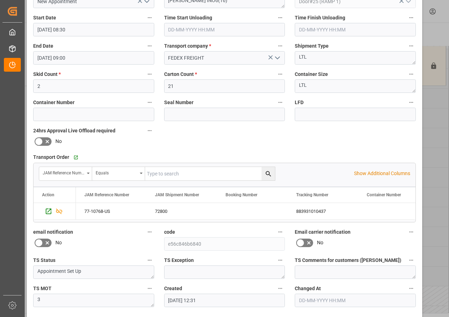
scroll to position [112, 0]
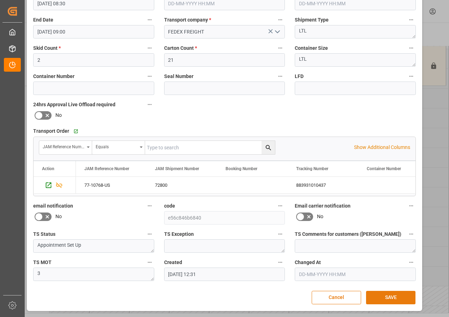
click at [382, 295] on button "SAVE" at bounding box center [390, 297] width 49 height 13
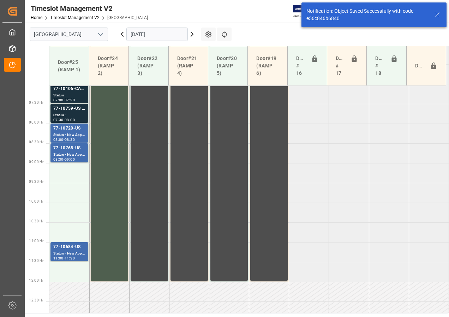
scroll to position [287, 0]
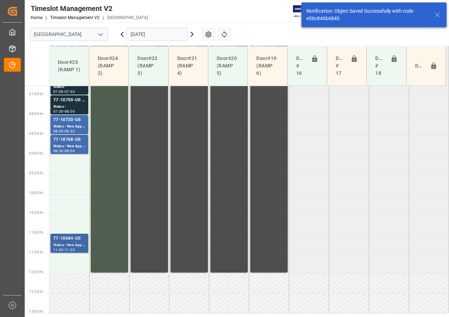
click at [65, 241] on div "77-10684-US" at bounding box center [69, 238] width 32 height 7
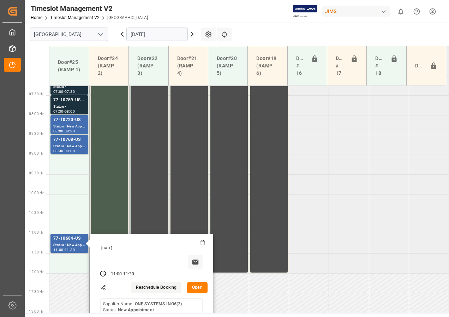
click at [201, 288] on button "Open" at bounding box center [197, 287] width 20 height 11
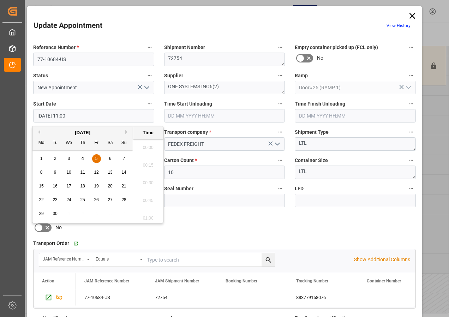
click at [68, 114] on input "05-09-2025 11:00" at bounding box center [93, 115] width 121 height 13
click at [95, 156] on span "5" at bounding box center [96, 158] width 2 height 5
click at [150, 142] on li "09:00" at bounding box center [148, 146] width 30 height 18
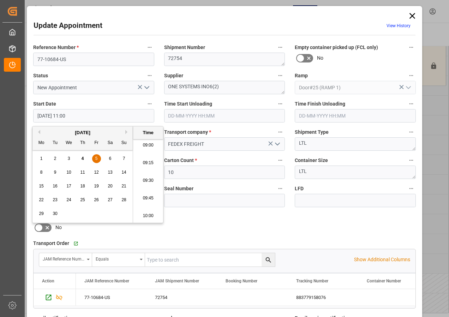
type input "05-09-2025 09:00"
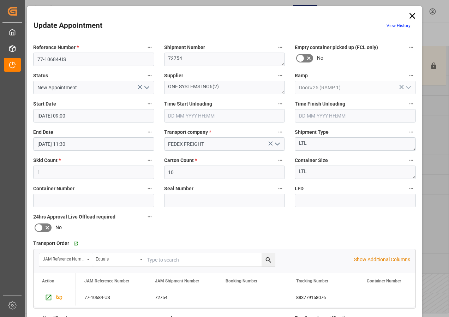
click at [63, 144] on input "05-09-2025 11:30" at bounding box center [93, 143] width 121 height 13
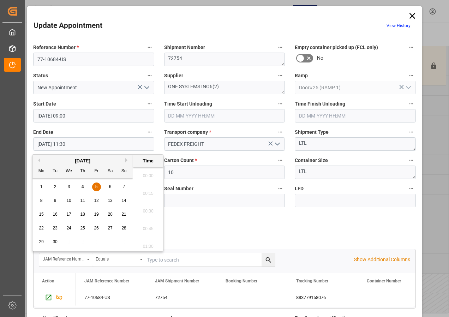
scroll to position [780, 0]
click at [96, 185] on span "5" at bounding box center [96, 186] width 2 height 5
click at [149, 208] on li "09:30" at bounding box center [148, 209] width 30 height 18
type input "05-09-2025 09:30"
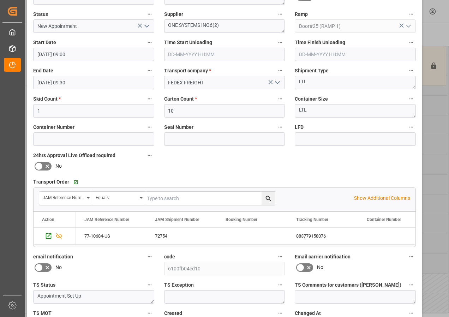
scroll to position [106, 0]
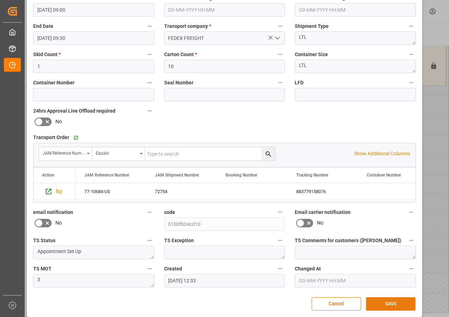
click at [385, 304] on button "SAVE" at bounding box center [390, 304] width 49 height 13
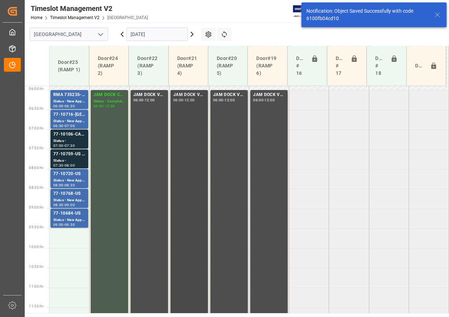
scroll to position [221, 0]
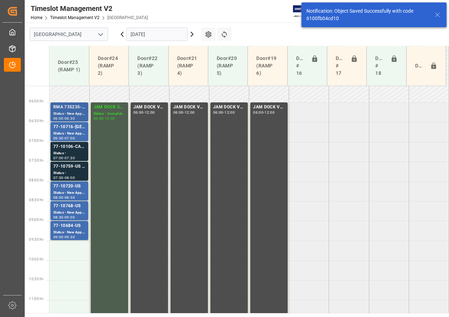
click at [72, 110] on div "RMA 735235-Y6" at bounding box center [69, 107] width 32 height 7
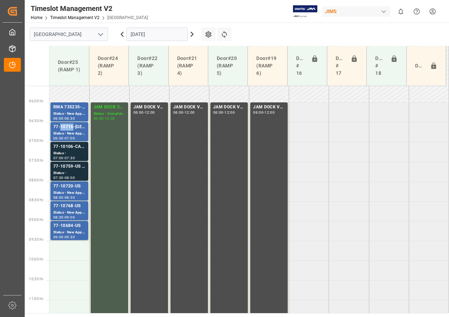
click at [68, 128] on div "77-10716-[GEOGRAPHIC_DATA]" at bounding box center [69, 127] width 32 height 7
click at [66, 151] on div "Status -" at bounding box center [69, 154] width 32 height 6
click at [70, 171] on div "Status -" at bounding box center [69, 173] width 32 height 6
click at [71, 186] on div "77-10720-US" at bounding box center [69, 186] width 32 height 7
click at [73, 207] on div "77-10768-US" at bounding box center [69, 206] width 32 height 7
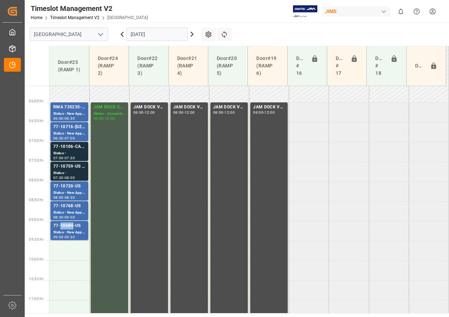
click at [71, 228] on div "77-10684-US" at bounding box center [69, 226] width 32 height 7
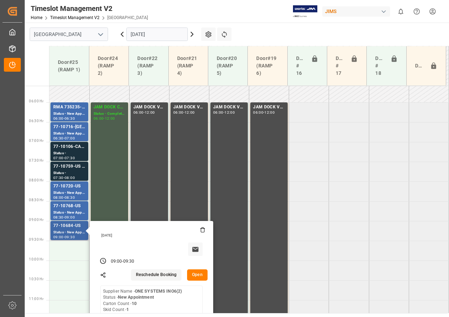
scroll to position [256, 0]
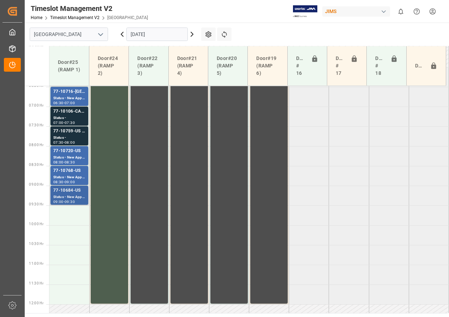
click at [71, 190] on div "77-10684-US" at bounding box center [69, 190] width 32 height 7
click at [70, 176] on div "Status - New Appointment" at bounding box center [69, 178] width 32 height 6
click at [70, 157] on div "Status - New Appointment" at bounding box center [69, 158] width 32 height 6
click at [73, 137] on div "Status -" at bounding box center [69, 138] width 32 height 6
click at [73, 119] on div "Status -" at bounding box center [69, 118] width 32 height 6
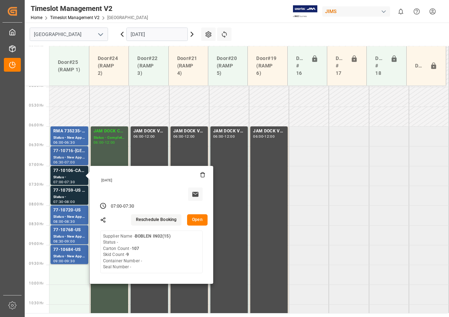
scroll to position [186, 0]
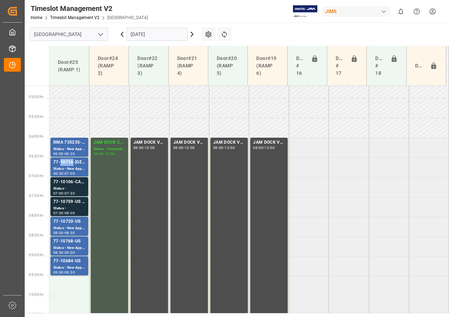
click at [64, 165] on div "77-10716-[GEOGRAPHIC_DATA]" at bounding box center [69, 162] width 32 height 7
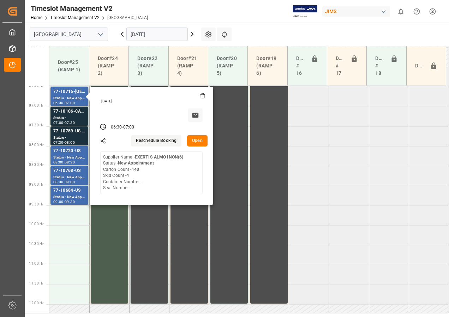
scroll to position [327, 0]
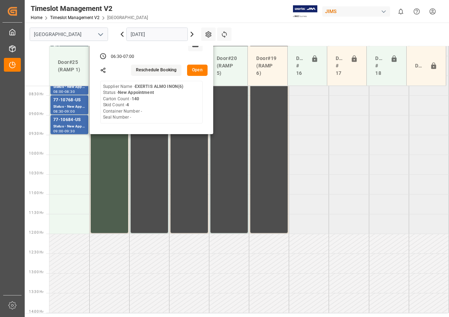
drag, startPoint x: 324, startPoint y: 183, endPoint x: 334, endPoint y: 183, distance: 10.3
click at [324, 183] on tabel "RMA 735235-Y6 Status - New Appointment 06:00 - 06:30 JAM DOCK CONTROL Status - …" at bounding box center [249, 234] width 400 height 950
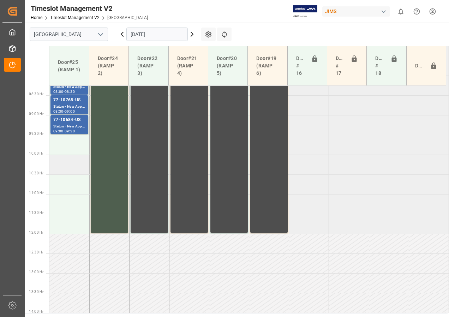
click at [72, 166] on td at bounding box center [69, 165] width 40 height 20
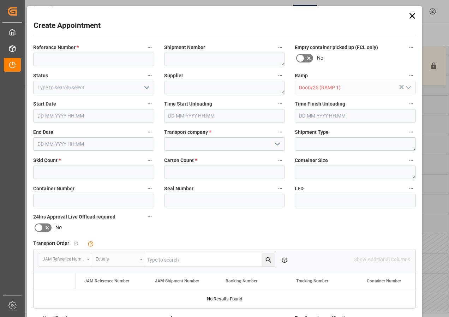
type input "05-09-2025 10:00"
type input "05-09-2025 10:30"
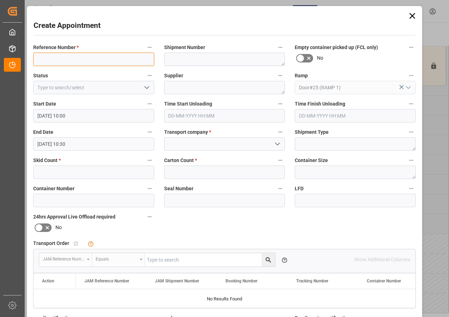
click at [64, 59] on input at bounding box center [93, 59] width 121 height 13
type input "JAM DOCK CONTROL"
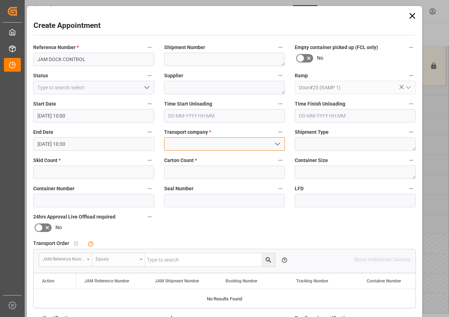
click at [187, 146] on input at bounding box center [224, 143] width 121 height 13
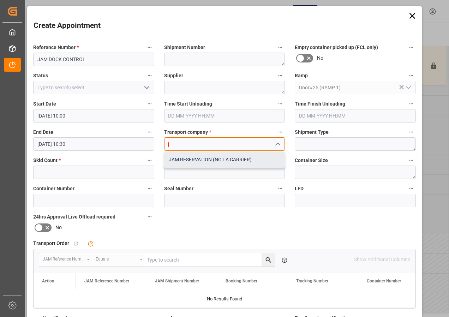
click at [195, 160] on div "JAM RESERVATION (NOT A CARRIER)" at bounding box center [225, 160] width 120 height 16
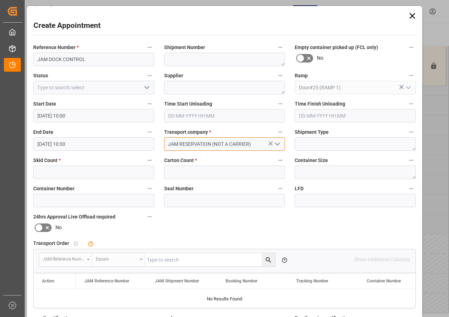
type input "JAM RESERVATION (NOT A CARRIER)"
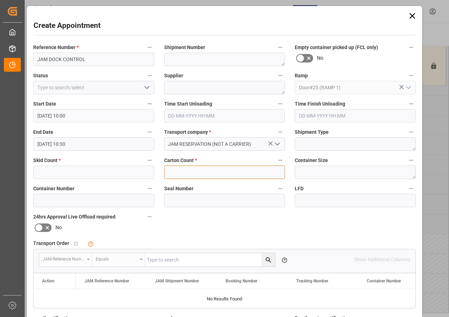
click at [184, 169] on input "text" at bounding box center [224, 172] width 121 height 13
type input "0"
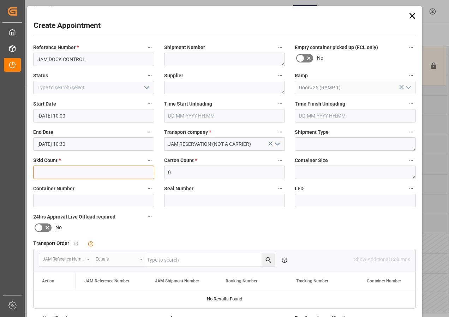
click at [103, 171] on input "text" at bounding box center [93, 172] width 121 height 13
type input "0"
click at [59, 143] on input "05-09-2025 10:30" at bounding box center [93, 143] width 121 height 13
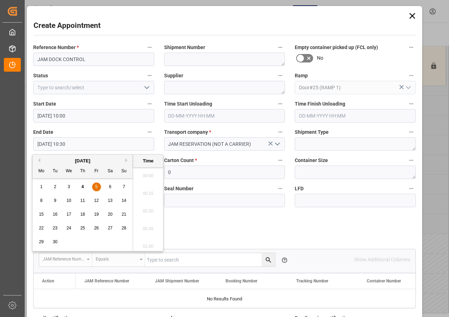
scroll to position [709, 0]
click at [93, 188] on div "5" at bounding box center [96, 187] width 9 height 8
click at [153, 173] on li "12:00" at bounding box center [148, 174] width 30 height 18
type input "05-09-2025 12:00"
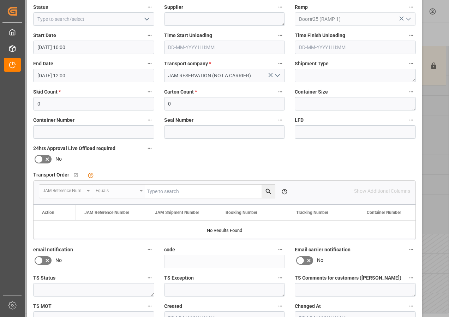
scroll to position [35, 0]
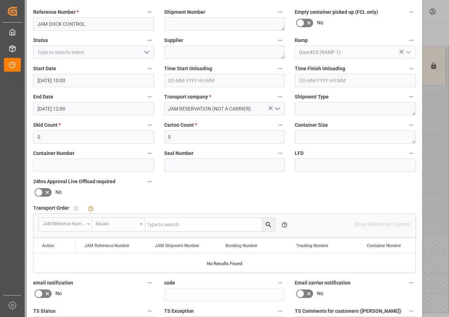
click at [143, 54] on icon "open menu" at bounding box center [147, 52] width 8 height 8
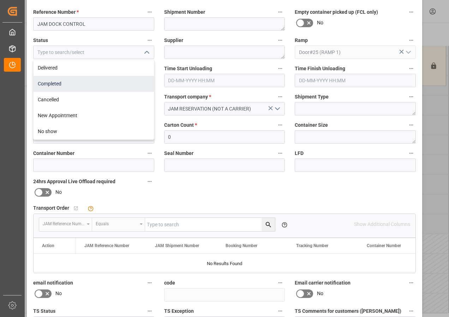
click at [57, 86] on div "Completed" at bounding box center [94, 84] width 120 height 16
type input "Completed"
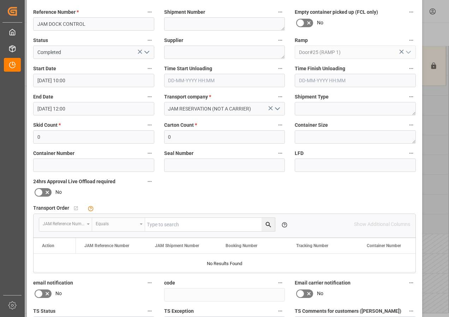
scroll to position [112, 0]
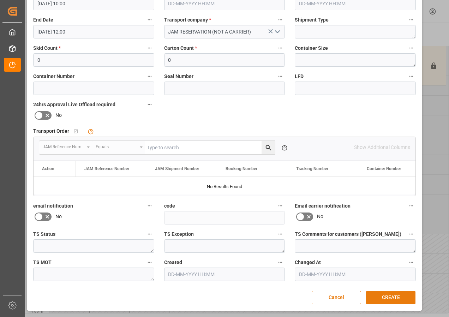
click at [389, 299] on button "CREATE" at bounding box center [390, 297] width 49 height 13
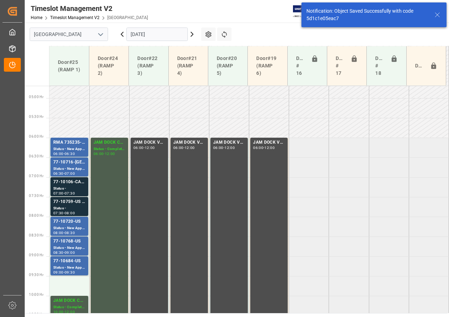
scroll to position [256, 0]
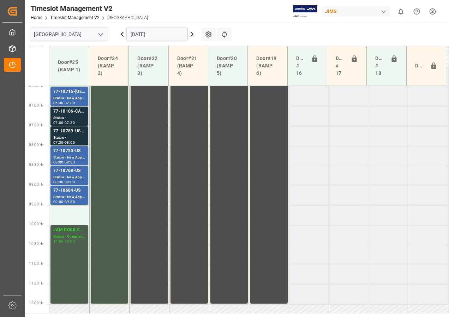
click at [191, 32] on icon at bounding box center [192, 34] width 2 height 4
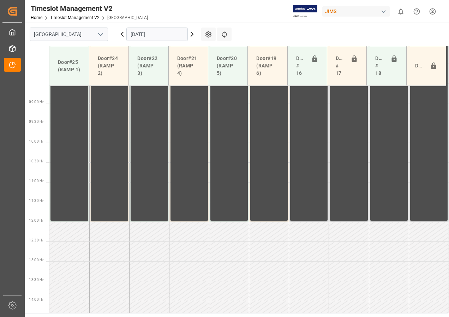
scroll to position [366, 0]
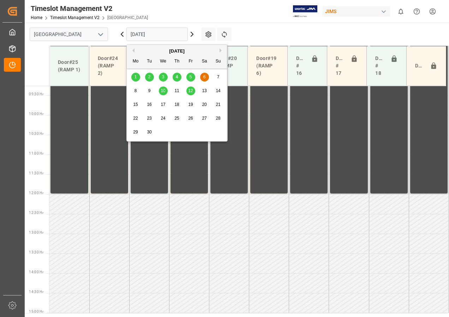
click at [178, 34] on input "[DATE]" at bounding box center [157, 34] width 61 height 13
click at [135, 91] on span "8" at bounding box center [136, 90] width 2 height 5
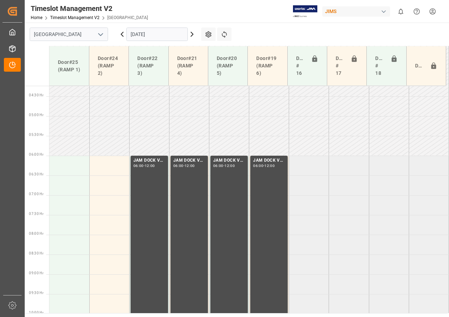
scroll to position [212, 0]
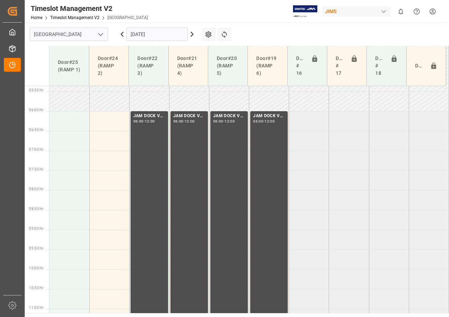
click at [122, 34] on icon at bounding box center [122, 34] width 2 height 4
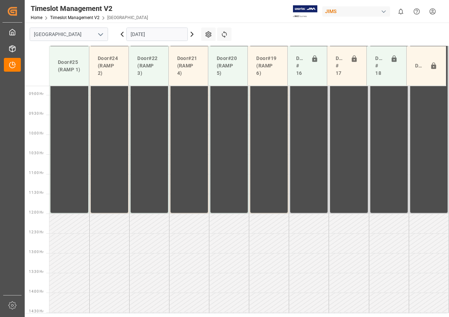
scroll to position [366, 0]
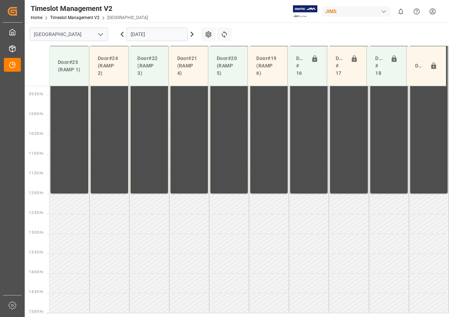
click at [122, 32] on icon at bounding box center [122, 34] width 8 height 8
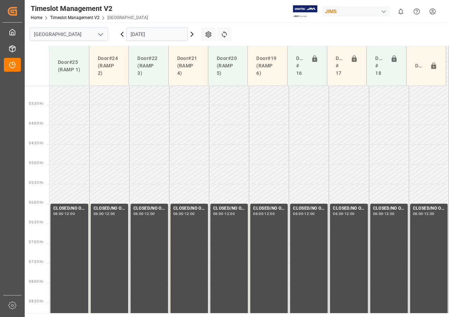
scroll to position [119, 0]
click at [148, 36] on input "[DATE]" at bounding box center [157, 34] width 61 height 13
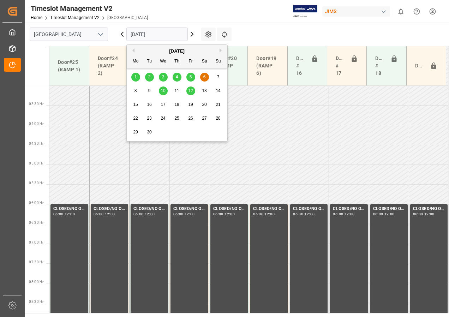
click at [190, 77] on span "5" at bounding box center [191, 77] width 2 height 5
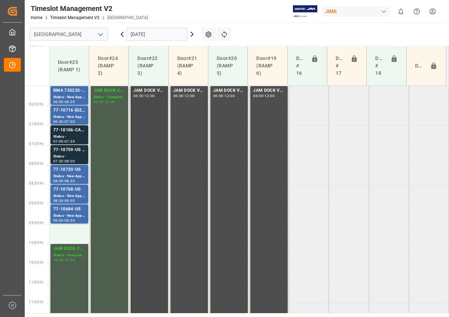
scroll to position [225, 0]
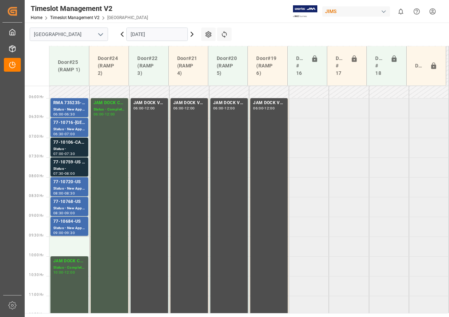
click at [182, 35] on input "[DATE]" at bounding box center [157, 34] width 61 height 13
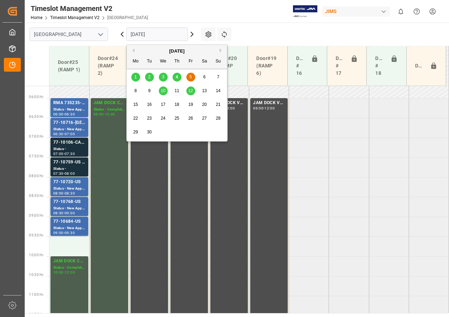
click at [135, 92] on span "8" at bounding box center [136, 90] width 2 height 5
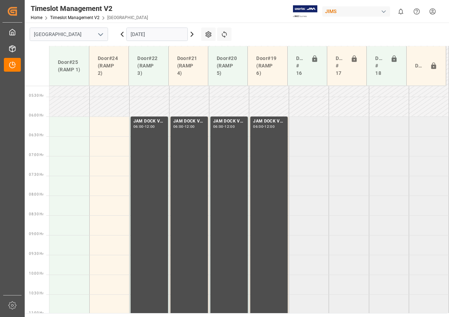
scroll to position [194, 0]
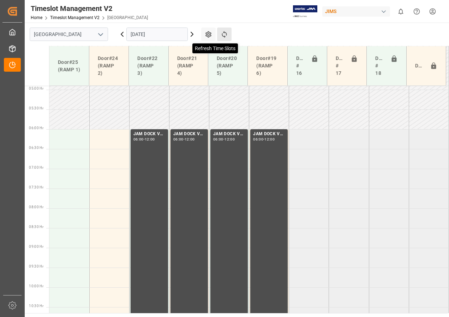
click at [224, 31] on icon at bounding box center [224, 34] width 5 height 7
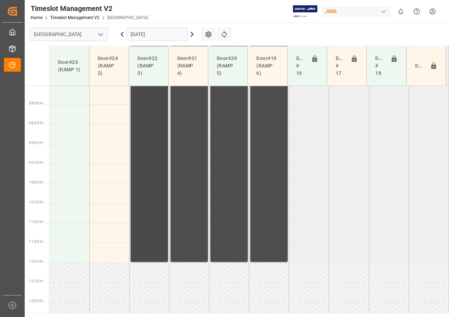
scroll to position [229, 0]
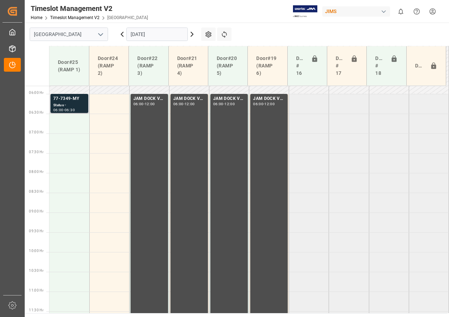
click at [61, 99] on div "77-7349-MY" at bounding box center [69, 98] width 32 height 7
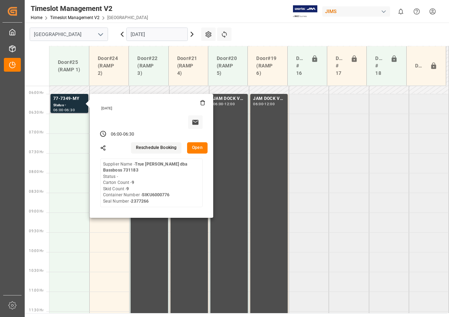
click at [197, 148] on button "Open" at bounding box center [197, 147] width 20 height 11
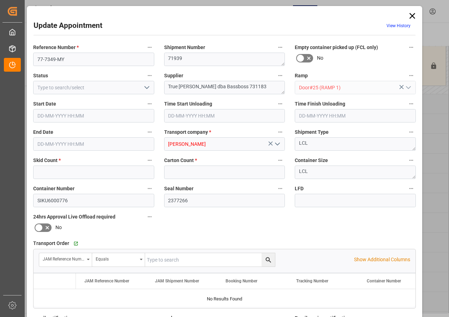
type input "9"
type input "08-09-2025 06:00"
type input "08-09-2025 06:30"
type input "04-09-2025 14:51"
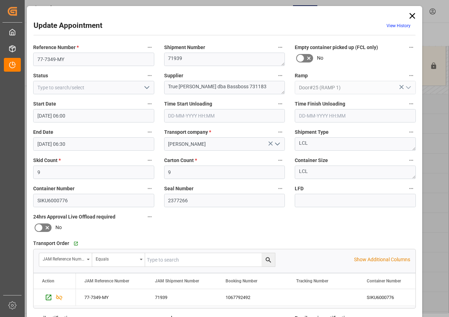
click at [413, 14] on icon at bounding box center [413, 16] width 6 height 6
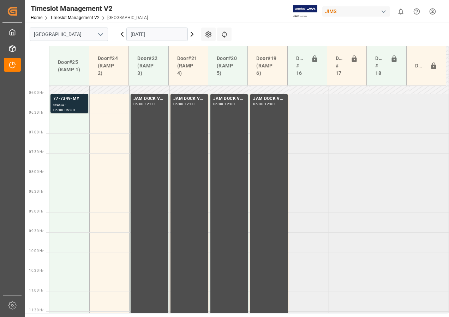
click at [174, 35] on input "08-09-2025" at bounding box center [157, 34] width 61 height 13
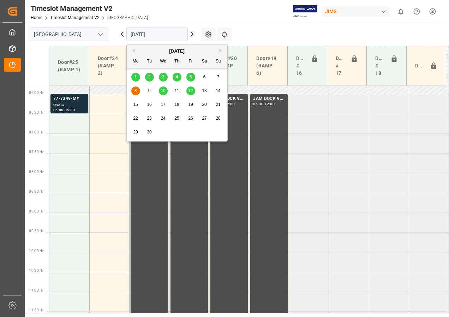
click at [192, 77] on span "5" at bounding box center [191, 77] width 2 height 5
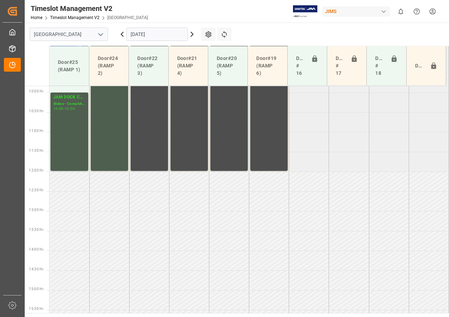
scroll to position [406, 0]
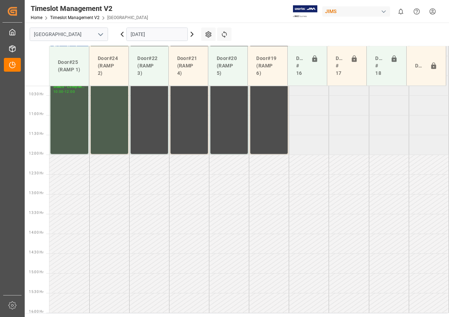
click at [122, 34] on icon at bounding box center [122, 34] width 2 height 4
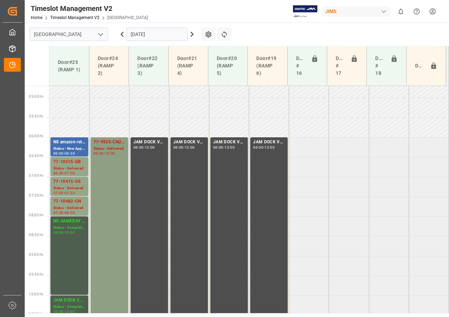
scroll to position [184, 0]
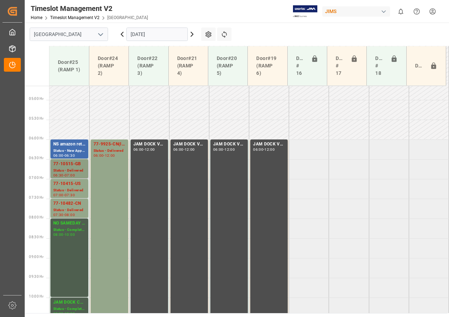
click at [58, 170] on div "Status - Delivered" at bounding box center [69, 171] width 32 height 6
click at [60, 184] on div "77-10415-US" at bounding box center [69, 184] width 32 height 7
click at [69, 204] on div "77-10482-CN" at bounding box center [69, 203] width 32 height 7
